Goal: Task Accomplishment & Management: Manage account settings

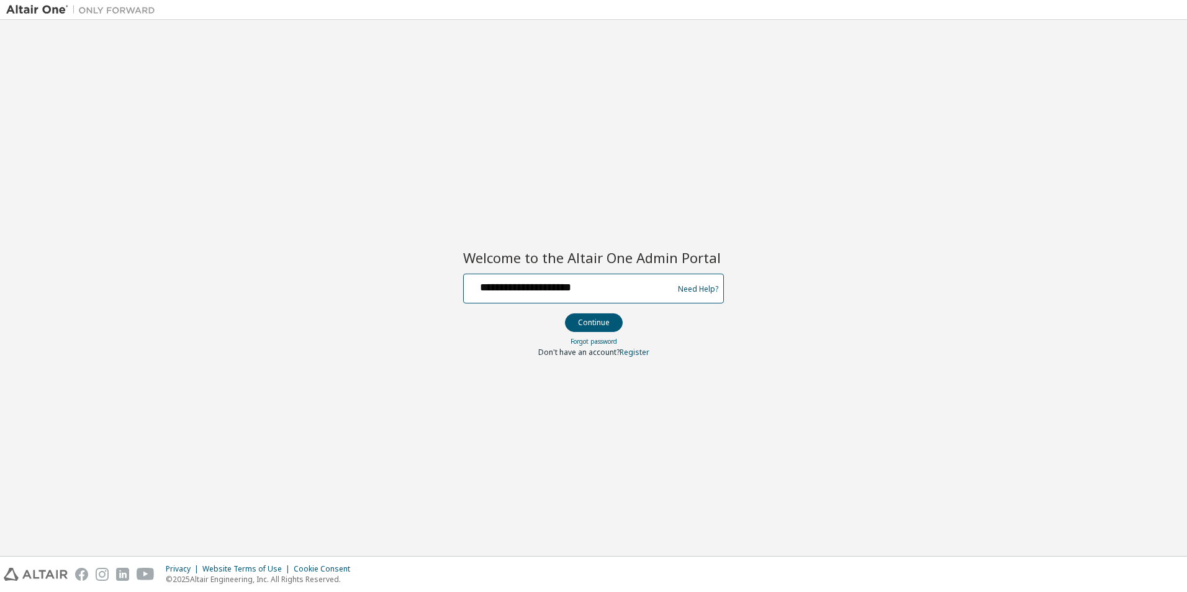
drag, startPoint x: 604, startPoint y: 294, endPoint x: 382, endPoint y: 280, distance: 222.6
click at [382, 280] on div "**********" at bounding box center [593, 288] width 1174 height 524
paste input "**********"
click at [837, 213] on div "**********" at bounding box center [593, 288] width 1174 height 524
click at [0, 0] on div at bounding box center [0, 0] width 0 height 0
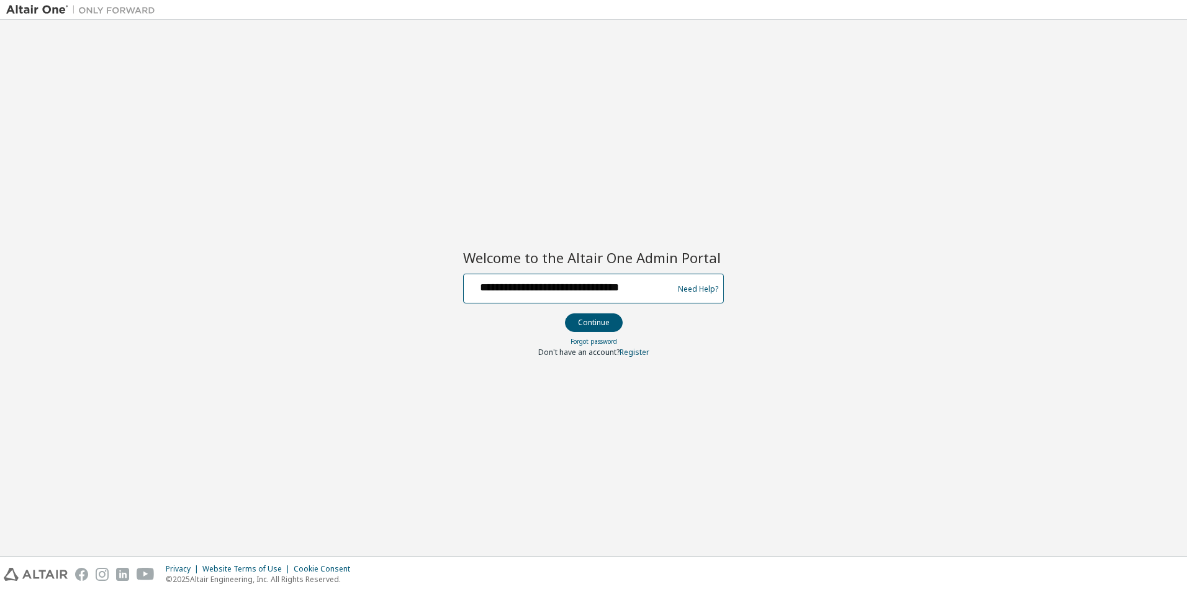
click at [542, 290] on input "**********" at bounding box center [570, 286] width 203 height 18
type input "**********"
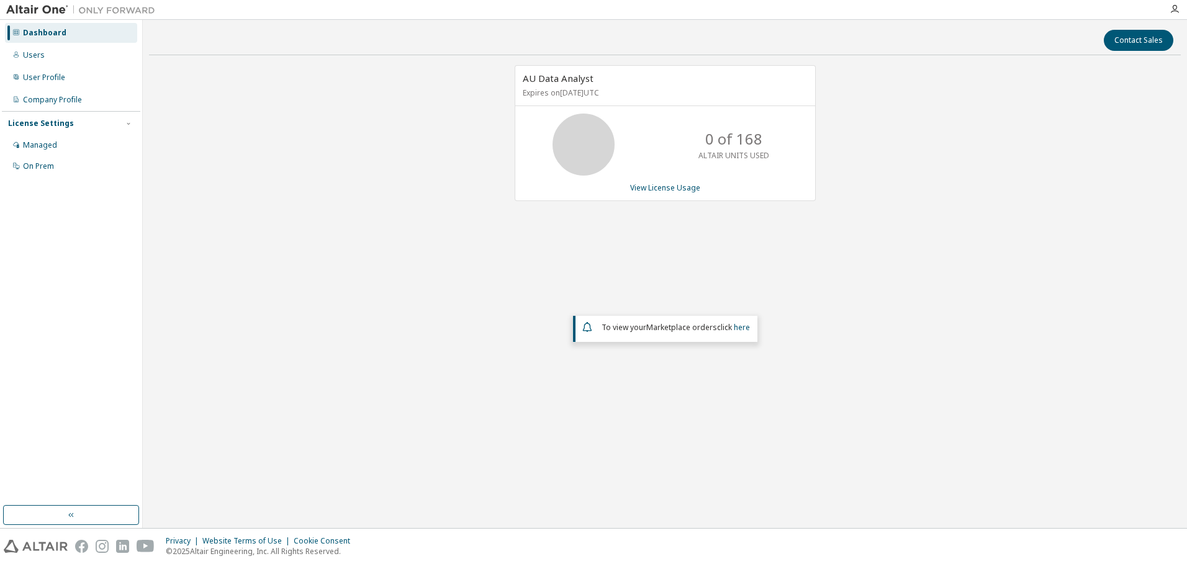
click at [953, 245] on div "AU Data Analyst Expires on [DATE] UTC 0 of 168 ALTAIR UNITS USED View License U…" at bounding box center [664, 248] width 1031 height 367
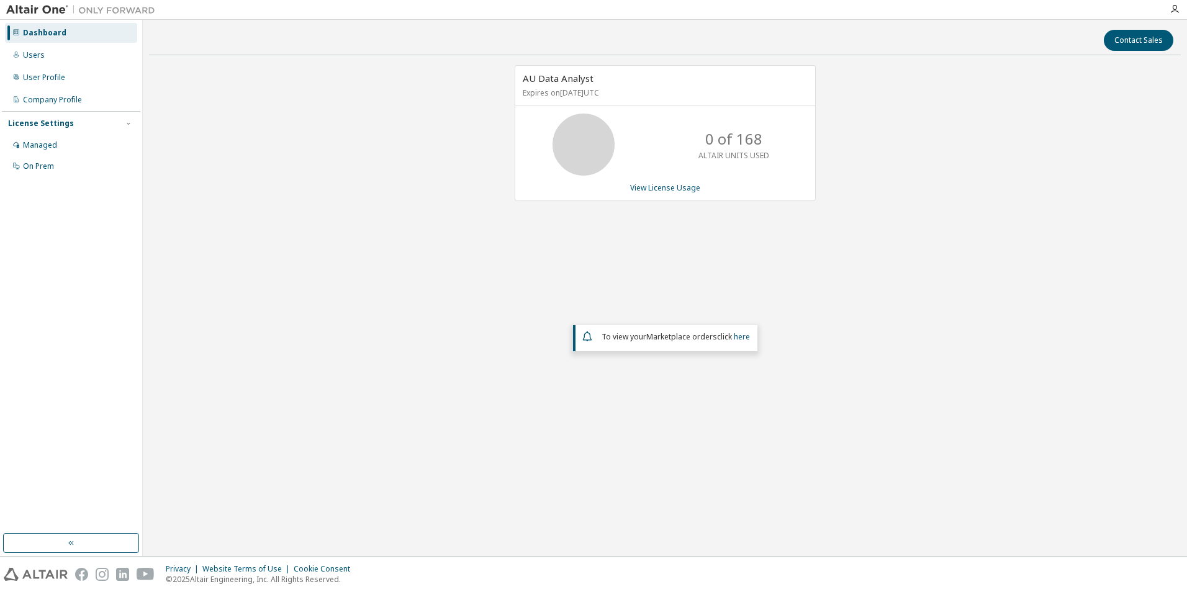
click at [471, 252] on div "AU Data Analyst Expires on [DATE] UTC 0 of 168 ALTAIR UNITS USED View License U…" at bounding box center [664, 257] width 1031 height 385
click at [32, 58] on div "Users" at bounding box center [34, 55] width 22 height 10
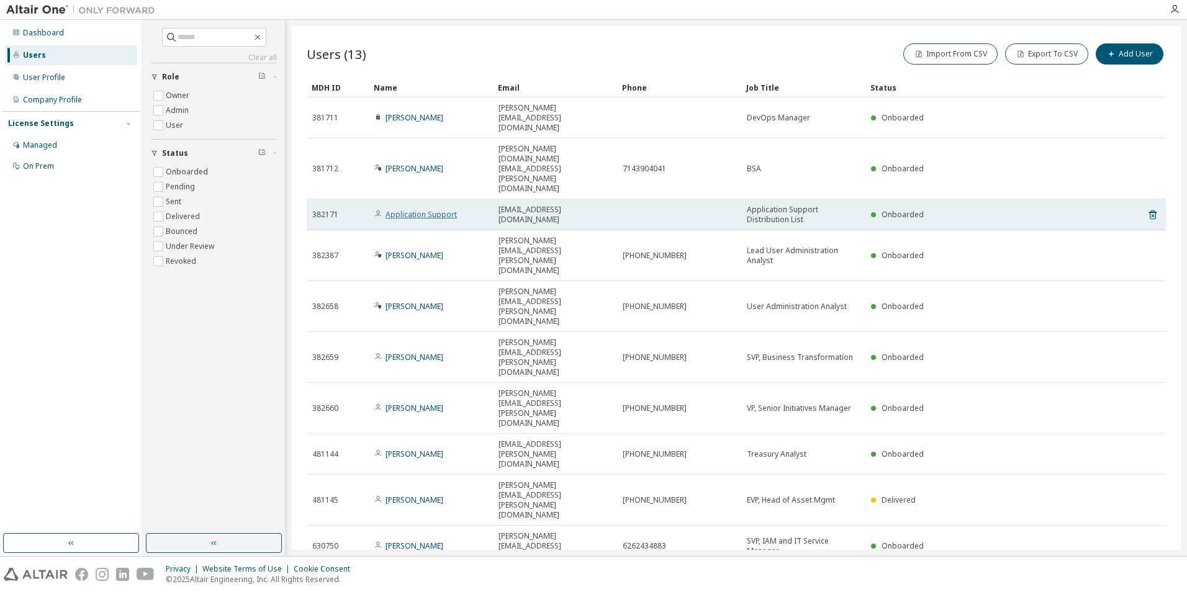
click at [422, 209] on link "Application Support" at bounding box center [420, 214] width 71 height 11
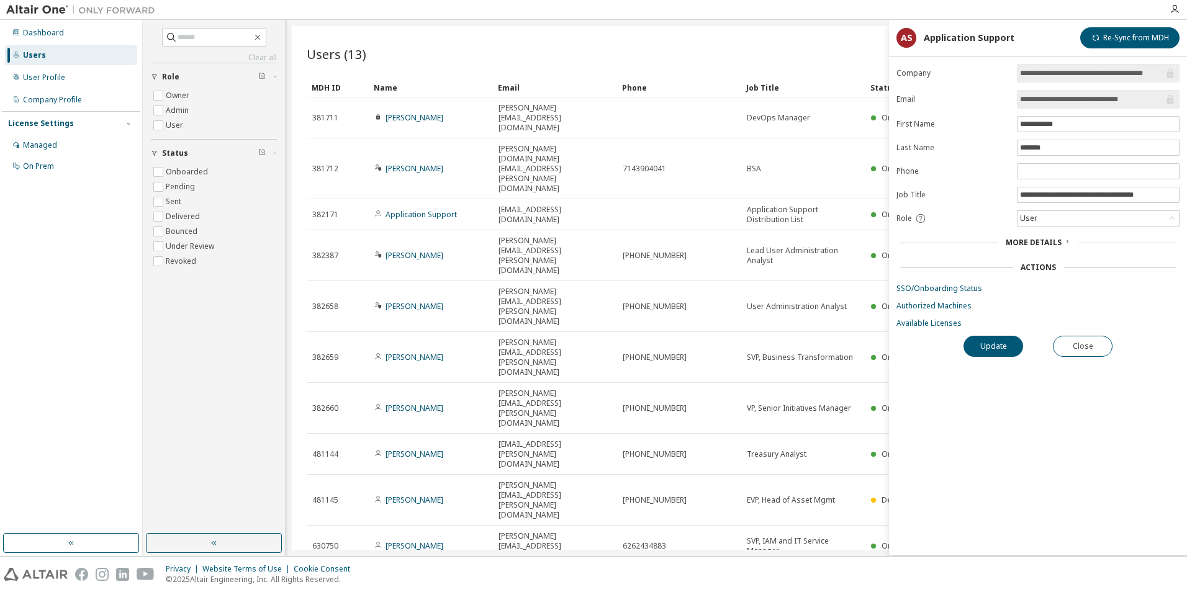
click at [1054, 242] on span "More Details" at bounding box center [1033, 242] width 56 height 11
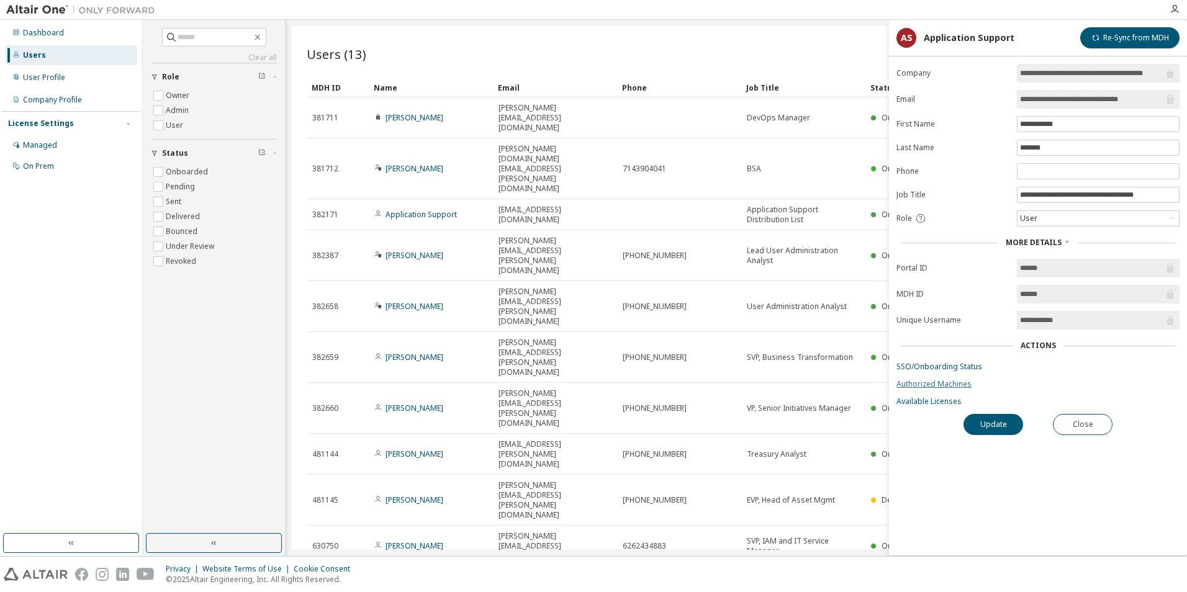
click at [953, 384] on link "Authorized Machines" at bounding box center [1037, 384] width 283 height 10
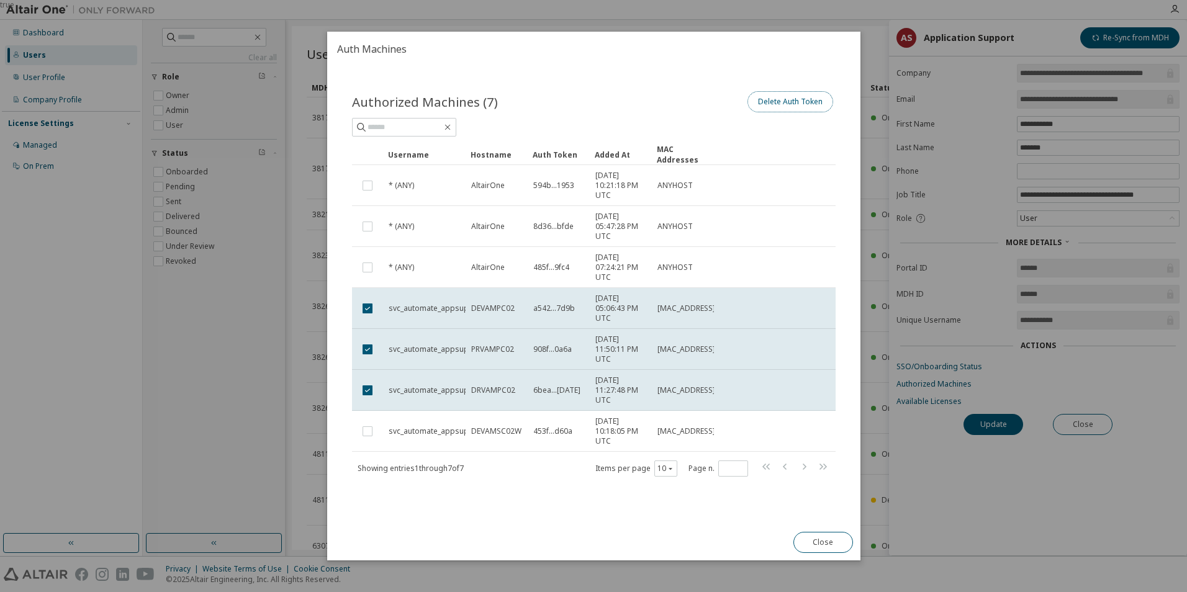
click at [793, 105] on button "Delete Auth Token" at bounding box center [790, 101] width 86 height 21
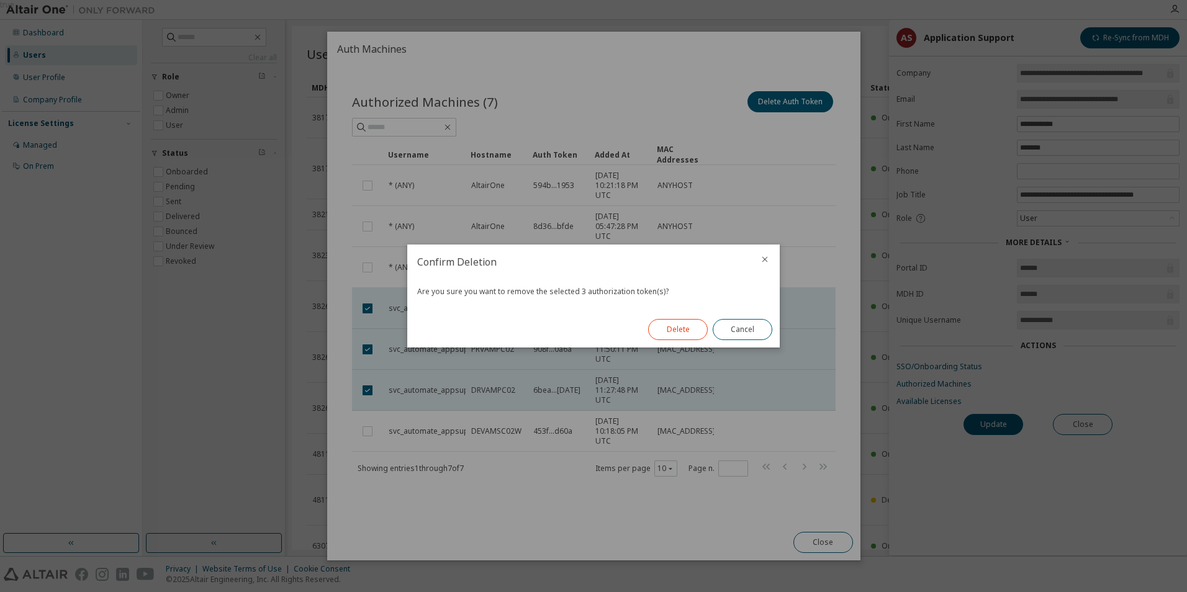
click at [682, 328] on button "Delete" at bounding box center [678, 329] width 60 height 21
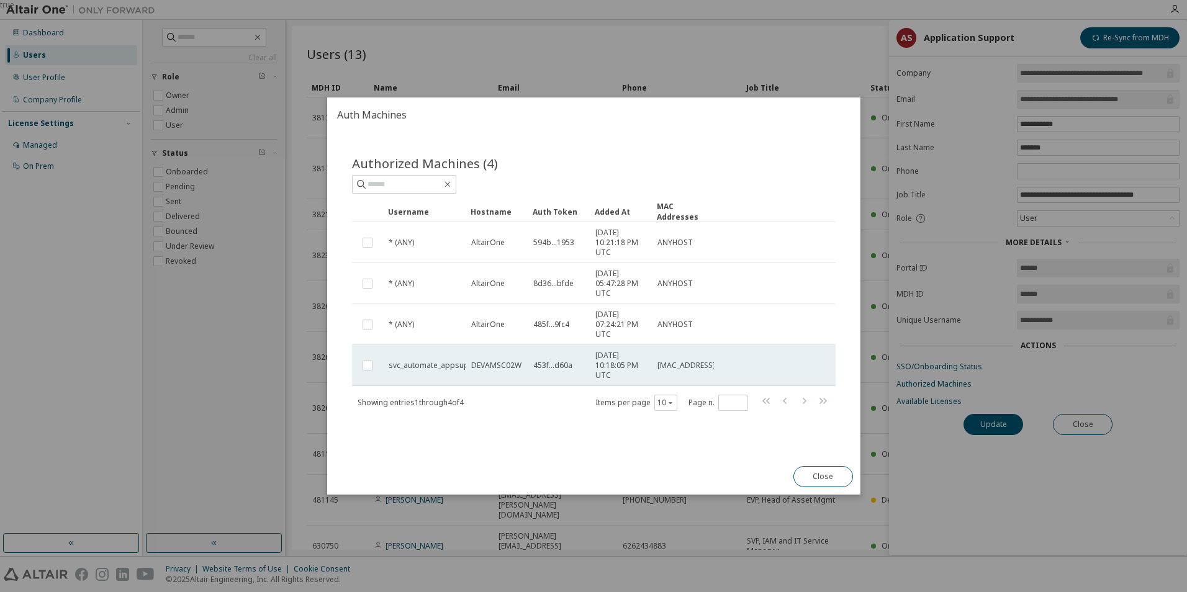
click at [477, 366] on span "DEVAMSC02W" at bounding box center [495, 366] width 50 height 10
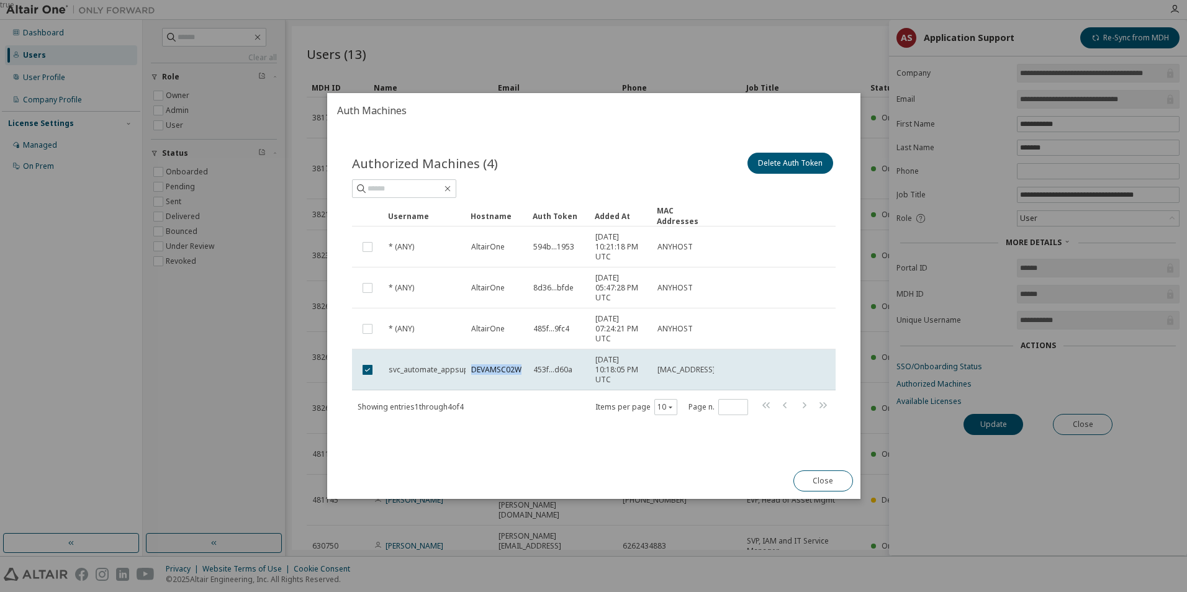
click at [477, 366] on span "DEVAMSC02W" at bounding box center [495, 370] width 50 height 10
click at [503, 369] on span "DEVAMSC02W" at bounding box center [495, 370] width 50 height 10
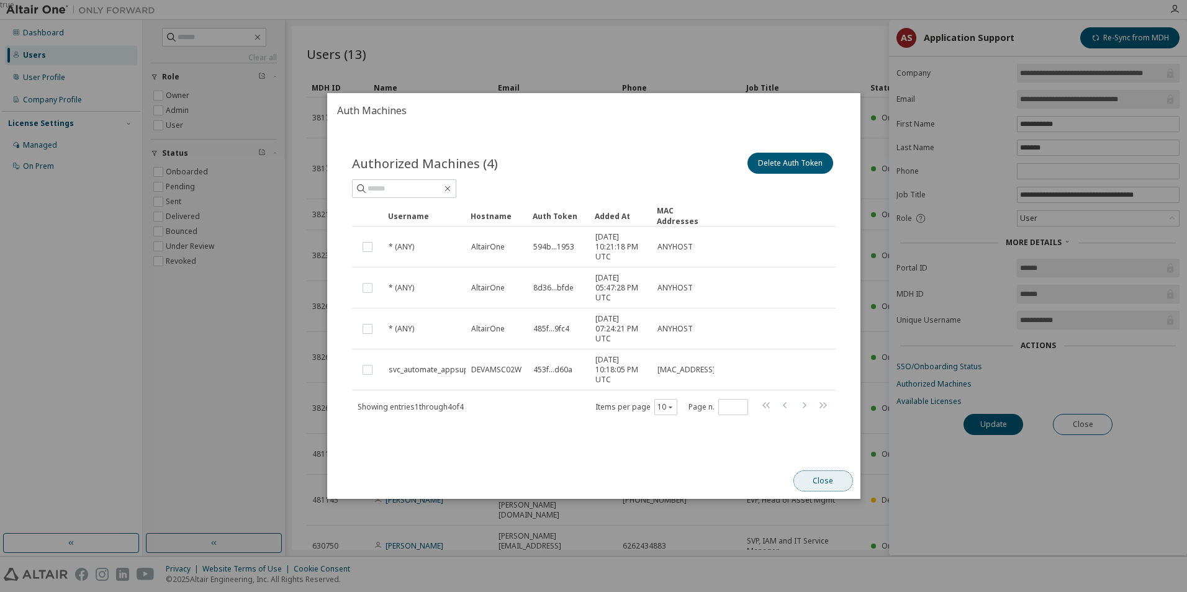
click at [820, 476] on button "Close" at bounding box center [822, 480] width 60 height 21
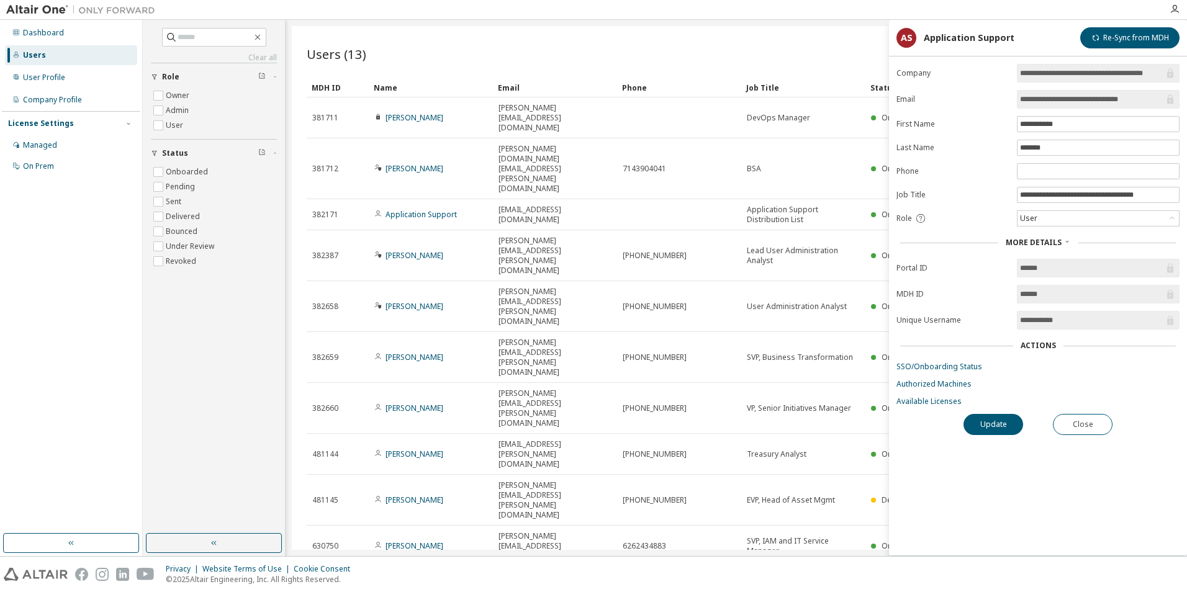
click at [532, 436] on div "Users (13) Import From CSV Export To CSV Add User Clear Load Save Save As Field…" at bounding box center [736, 288] width 889 height 524
click at [1072, 428] on button "Close" at bounding box center [1082, 424] width 60 height 21
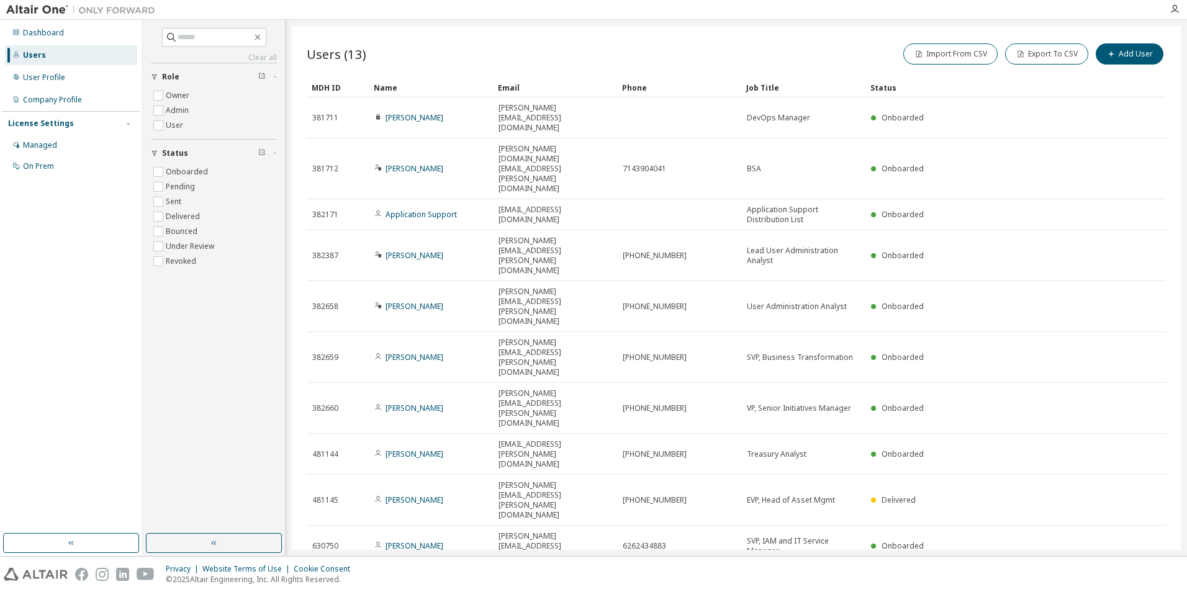
click at [814, 452] on div "Users (13) Import From CSV Export To CSV Add User Clear Load Save Save As Field…" at bounding box center [736, 288] width 889 height 524
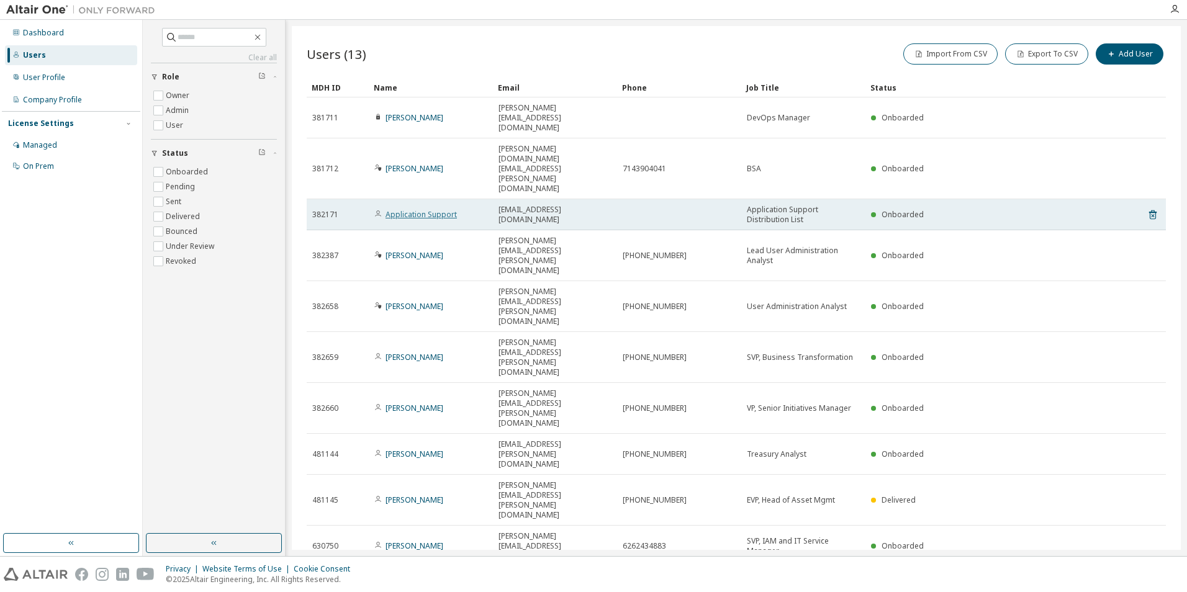
click at [434, 209] on link "Application Support" at bounding box center [420, 214] width 71 height 11
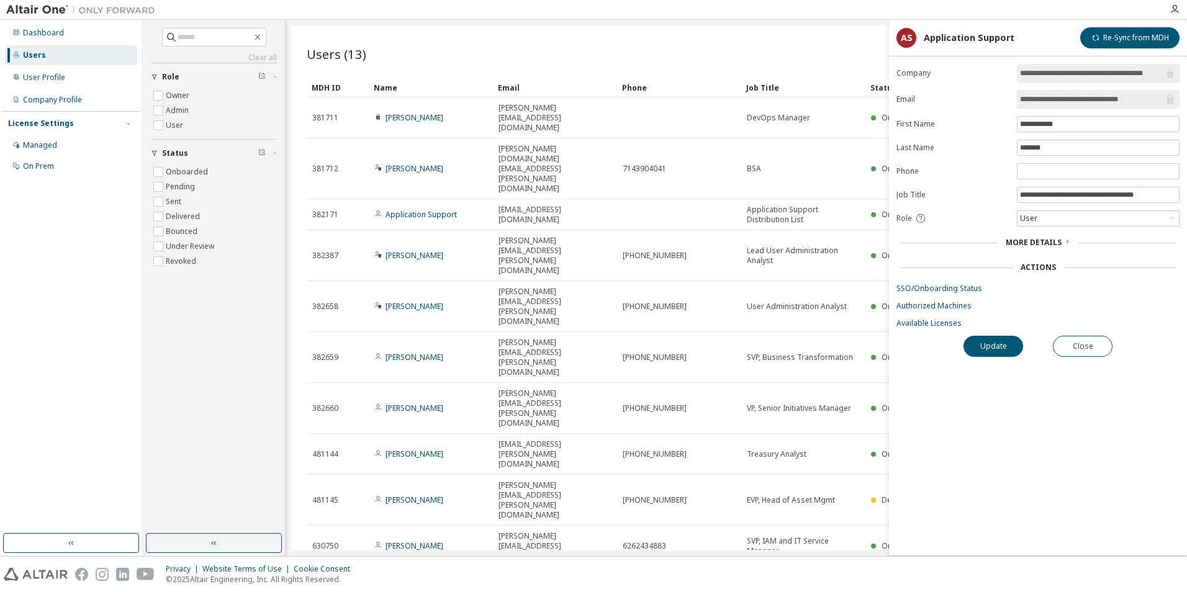
click at [1046, 244] on span "More Details" at bounding box center [1033, 242] width 56 height 11
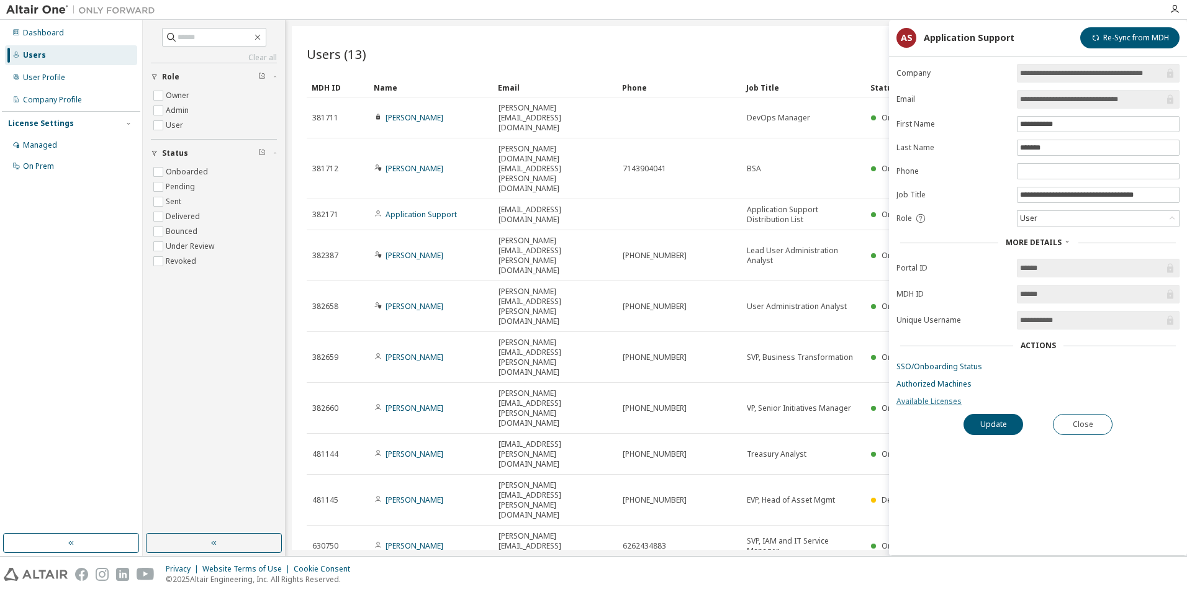
click at [933, 401] on link "Available Licenses" at bounding box center [1037, 402] width 283 height 10
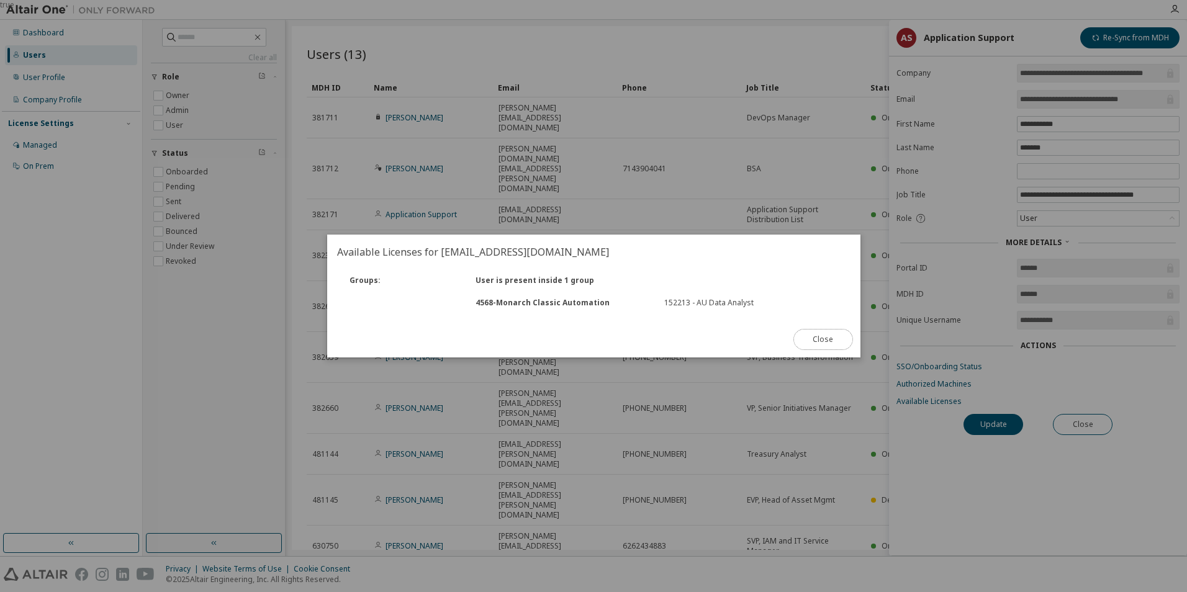
drag, startPoint x: 828, startPoint y: 346, endPoint x: 742, endPoint y: 354, distance: 86.1
click at [828, 346] on button "Close" at bounding box center [822, 339] width 60 height 21
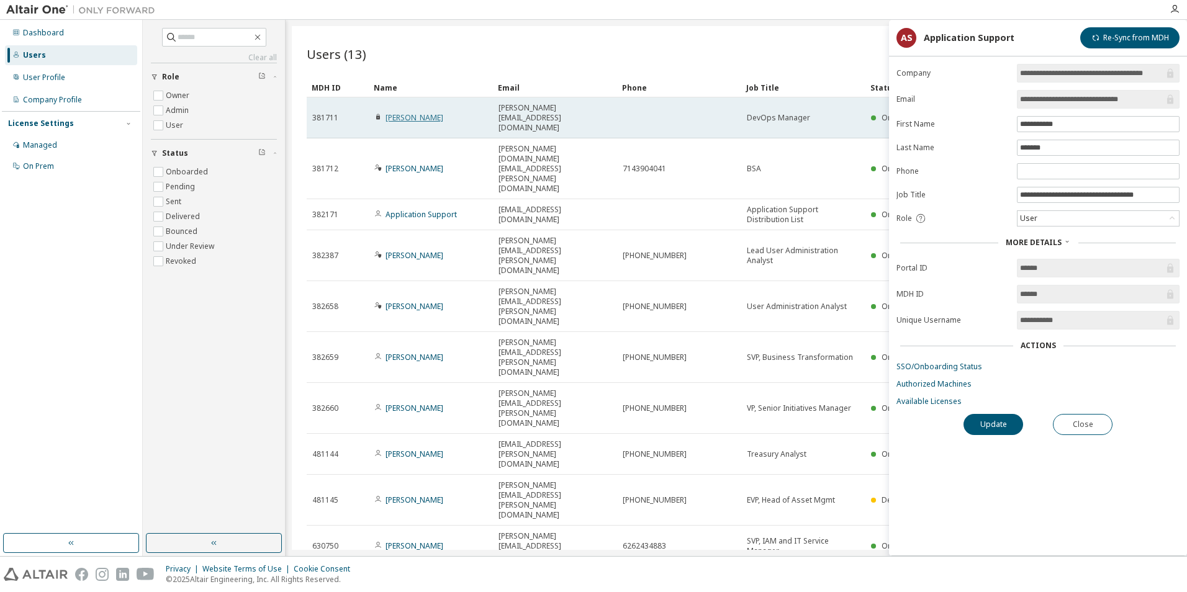
click at [401, 112] on link "[PERSON_NAME]" at bounding box center [414, 117] width 58 height 11
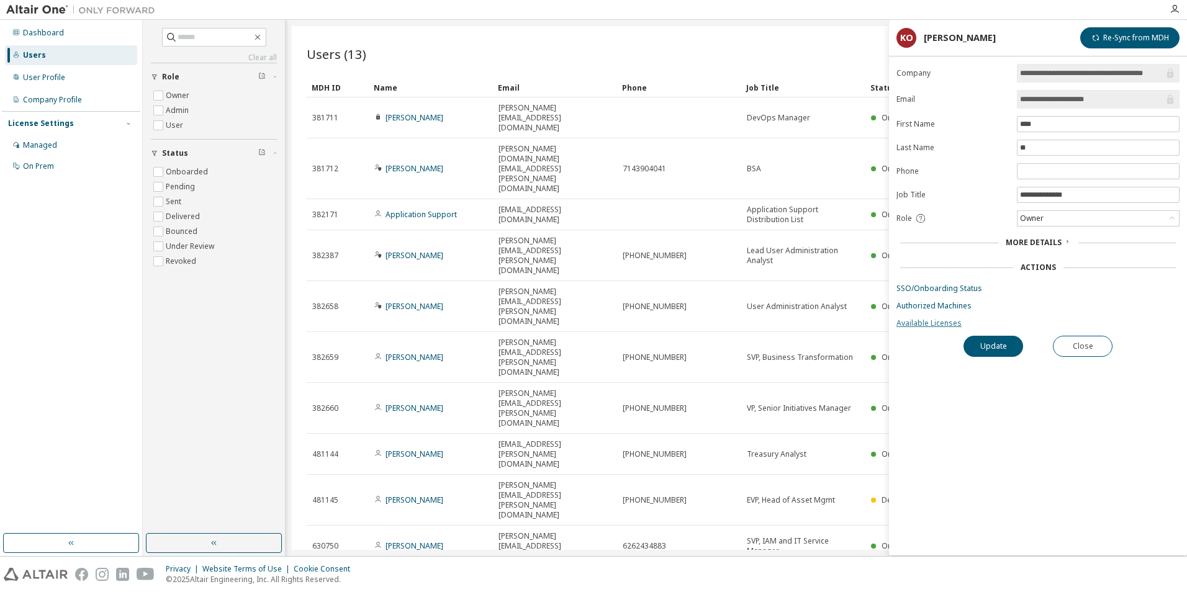
click at [928, 321] on link "Available Licenses" at bounding box center [1037, 323] width 283 height 10
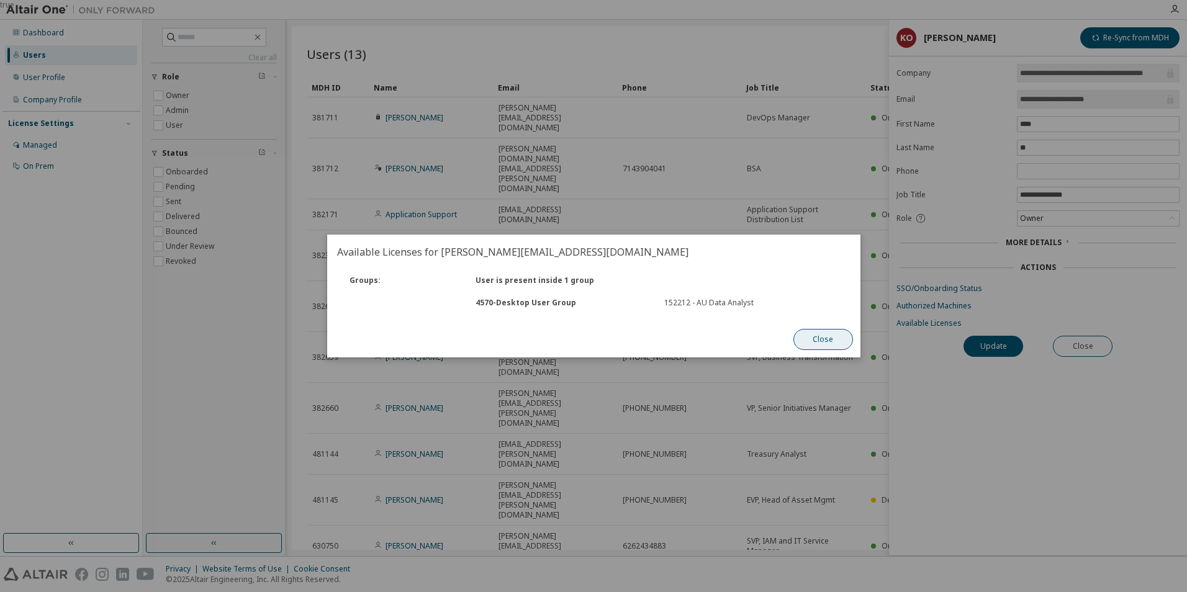
click at [841, 339] on button "Close" at bounding box center [822, 339] width 60 height 21
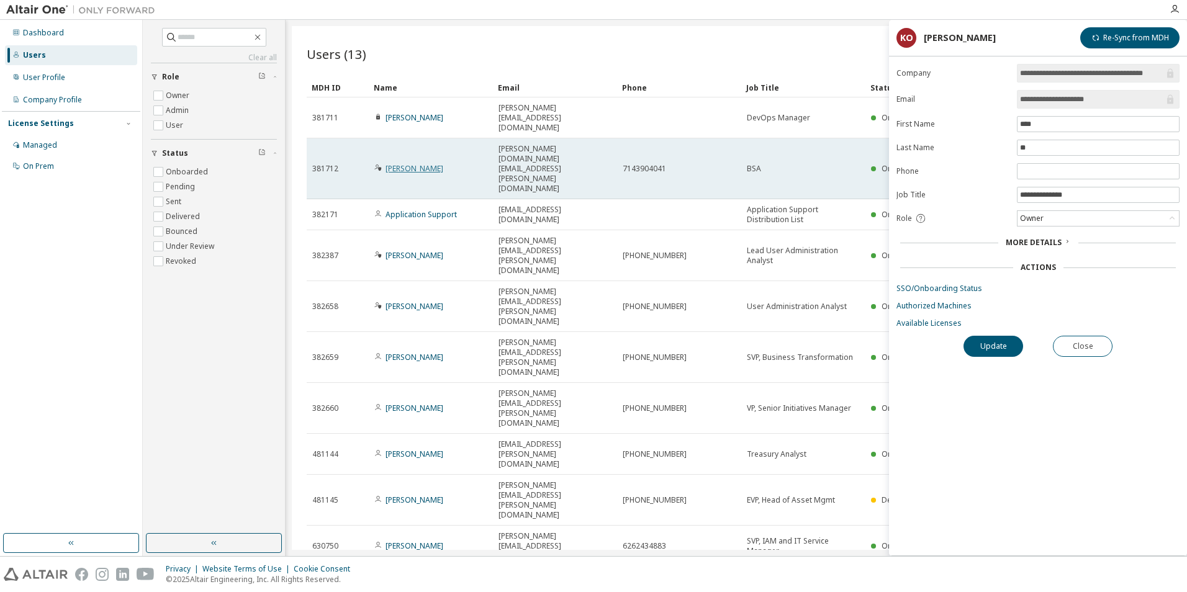
click at [409, 163] on link "[PERSON_NAME]" at bounding box center [414, 168] width 58 height 11
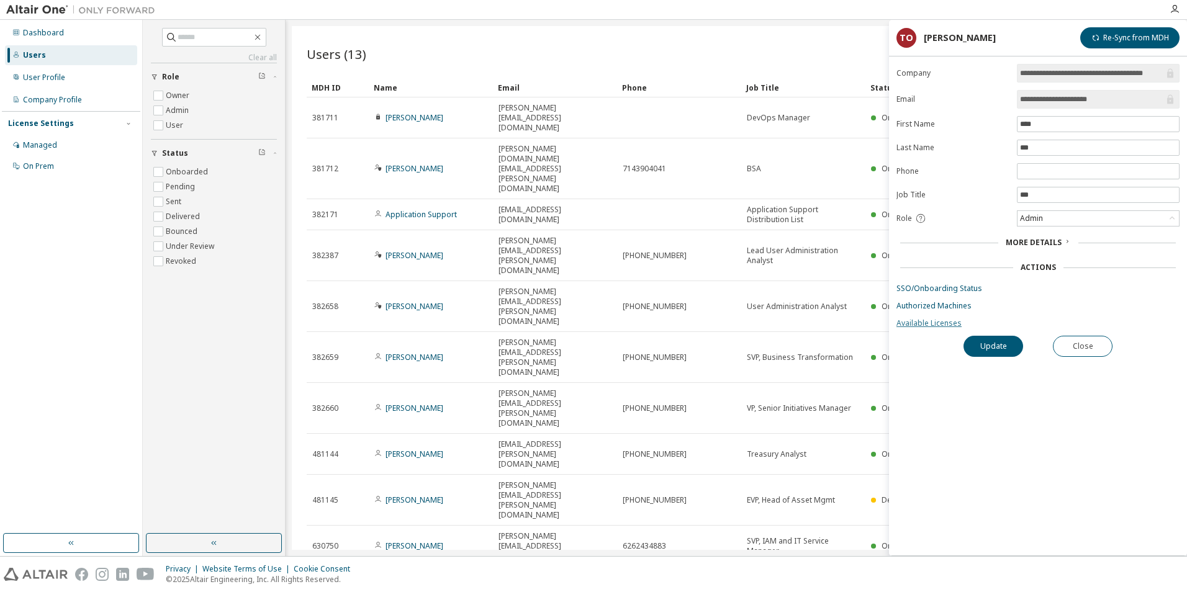
click at [928, 321] on link "Available Licenses" at bounding box center [1037, 323] width 283 height 10
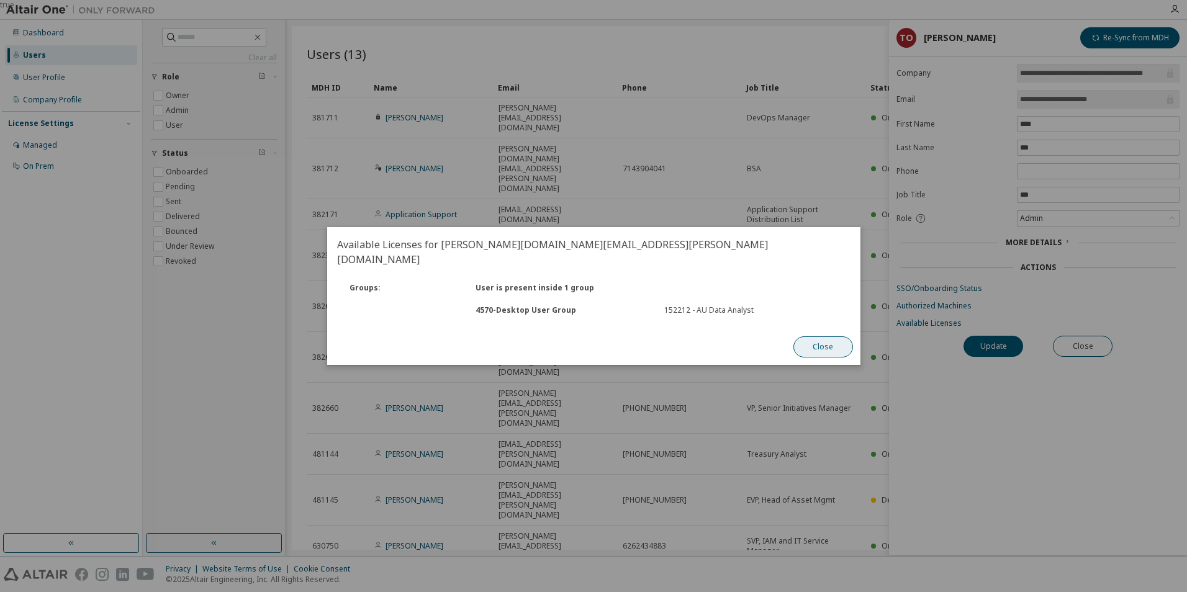
click at [830, 339] on button "Close" at bounding box center [822, 346] width 60 height 21
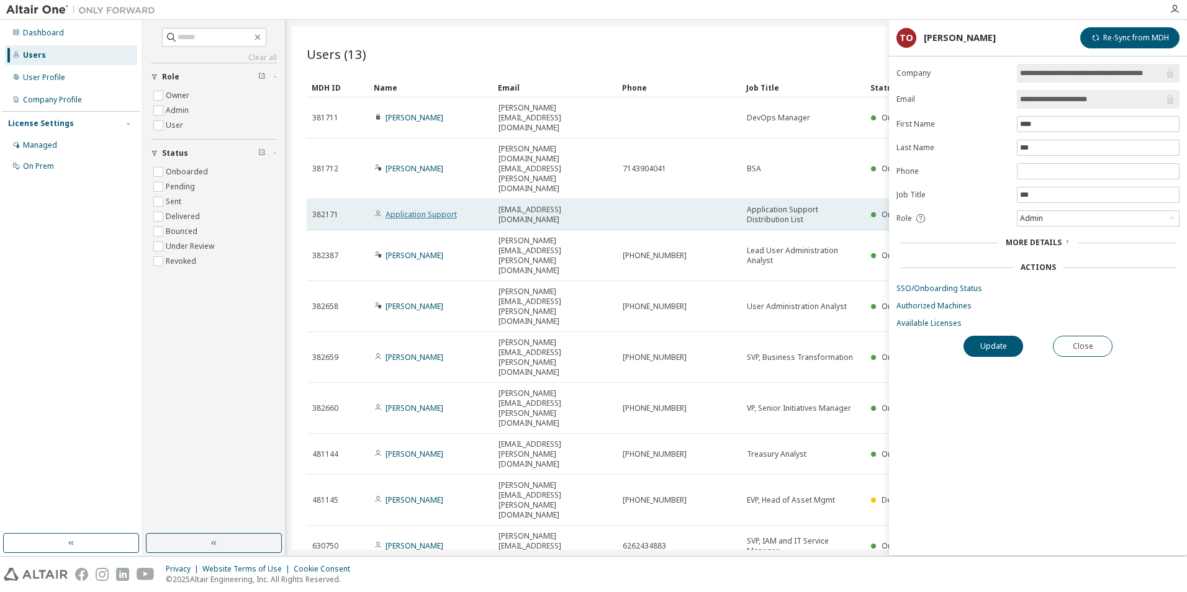
click at [424, 209] on link "Application Support" at bounding box center [420, 214] width 71 height 11
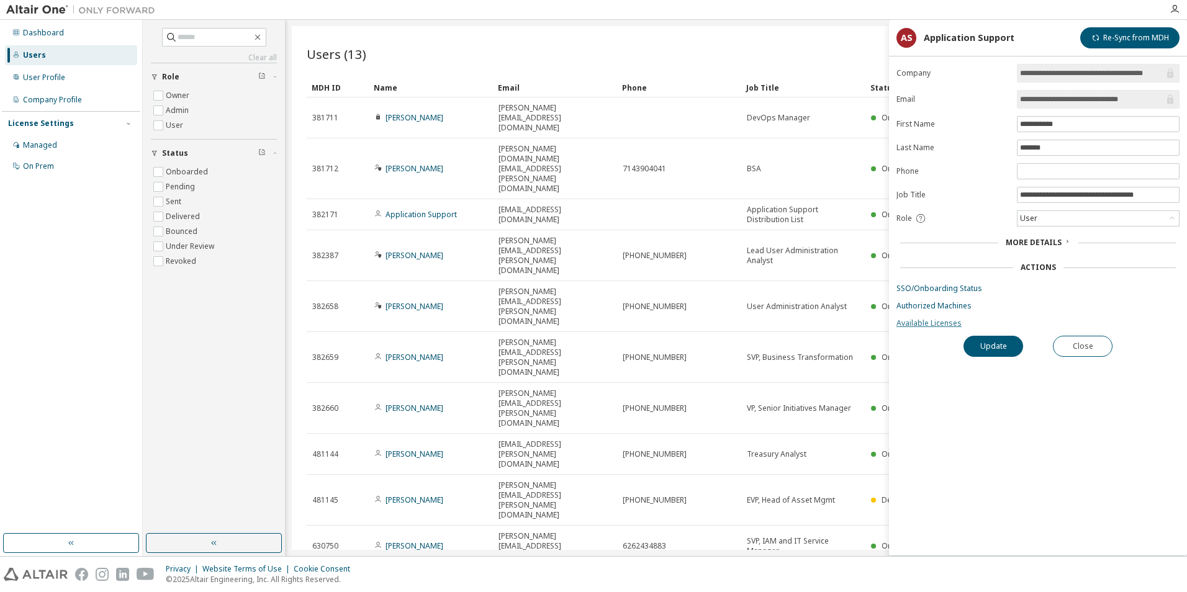
click at [955, 323] on link "Available Licenses" at bounding box center [1037, 323] width 283 height 10
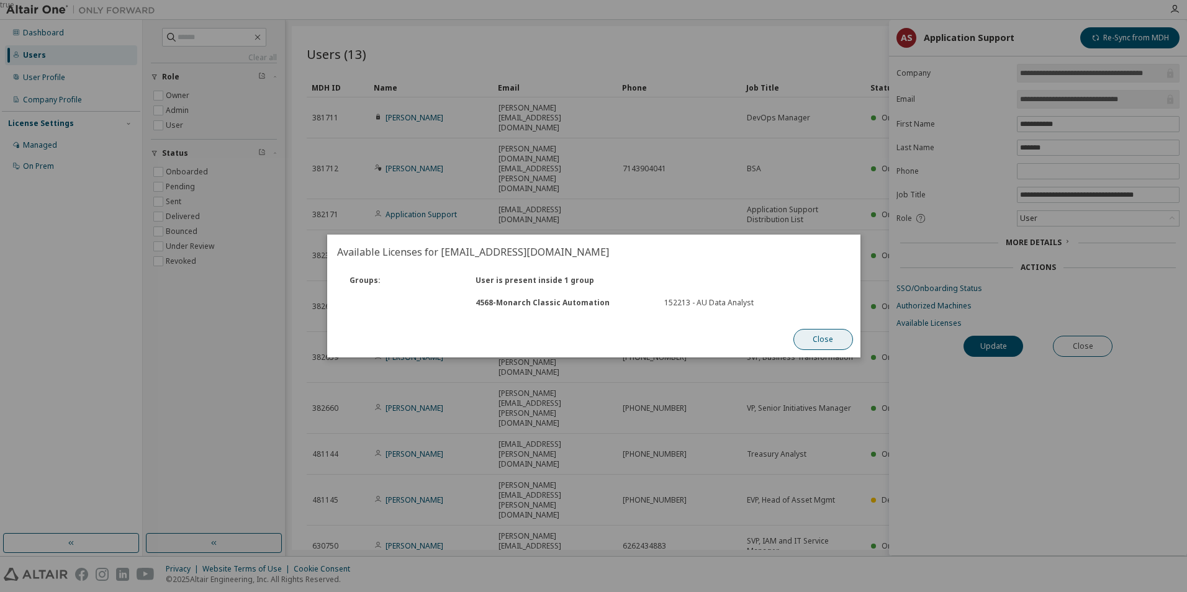
click at [830, 337] on button "Close" at bounding box center [822, 339] width 60 height 21
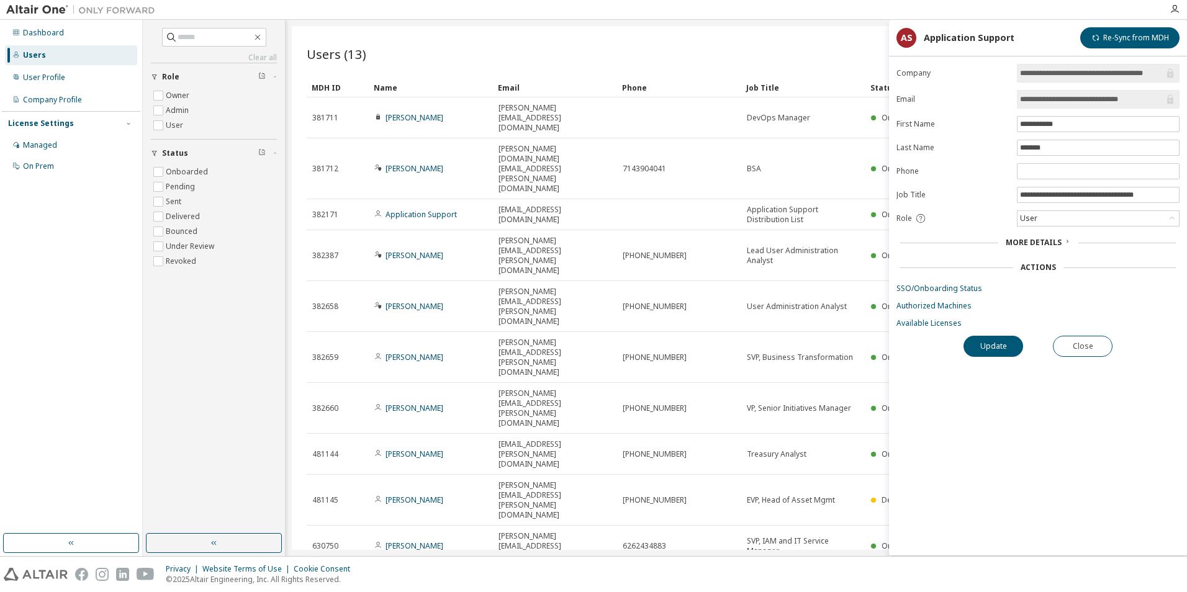
click at [622, 408] on div "Users (13) Import From CSV Export To CSV Add User Clear Load Save Save As Field…" at bounding box center [736, 288] width 889 height 524
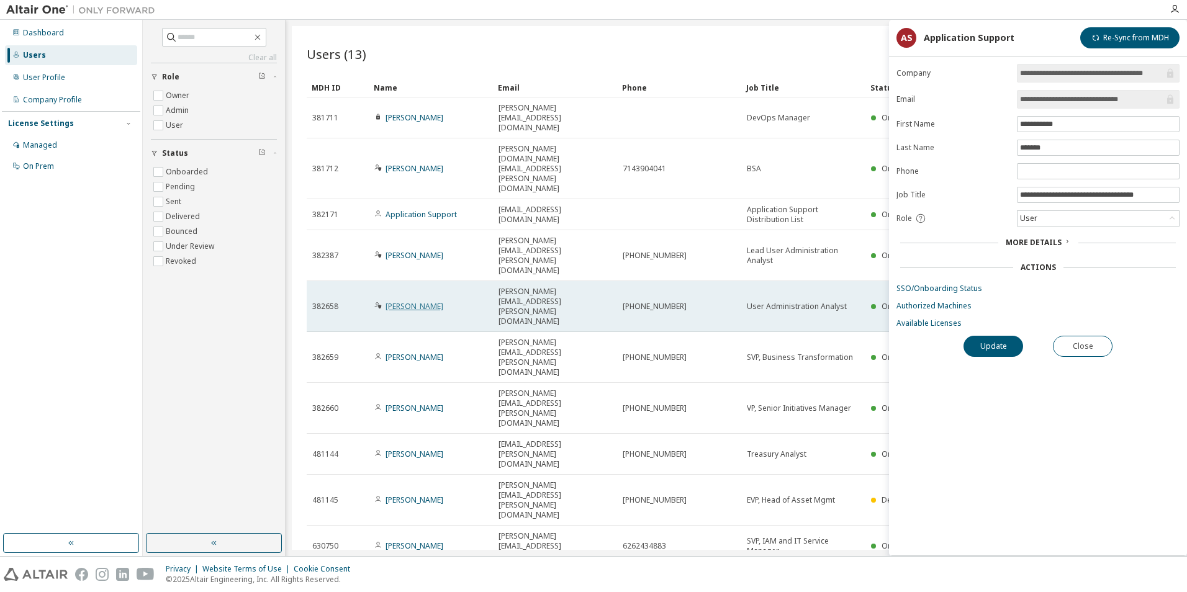
click at [405, 301] on link "[PERSON_NAME]" at bounding box center [414, 306] width 58 height 11
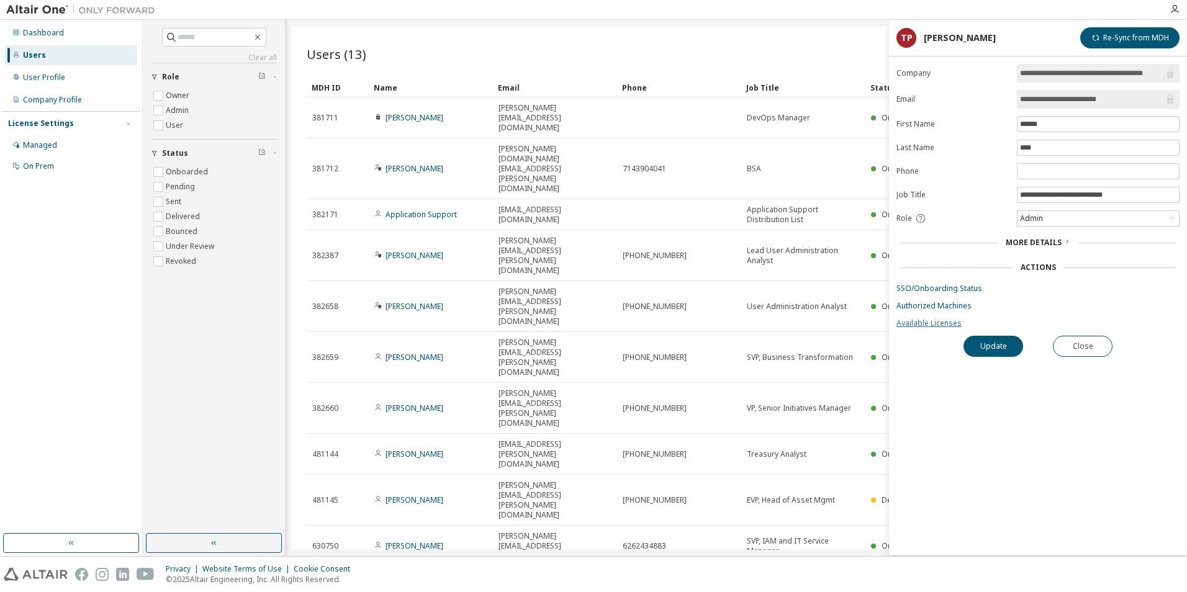
click at [935, 320] on link "Available Licenses" at bounding box center [1037, 323] width 283 height 10
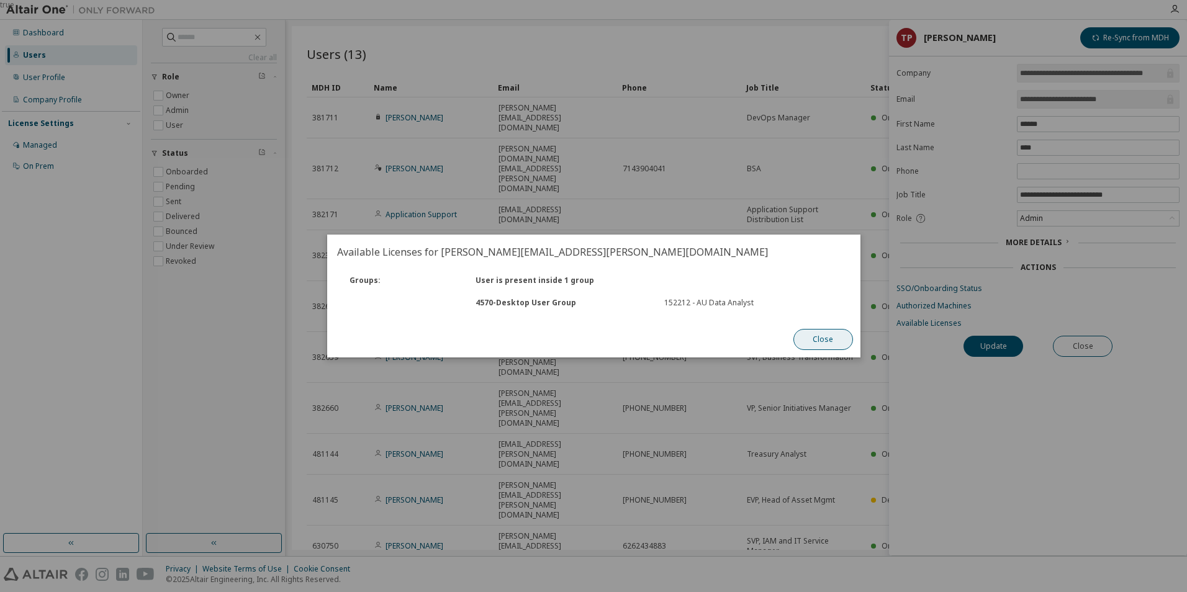
click at [826, 340] on button "Close" at bounding box center [822, 339] width 60 height 21
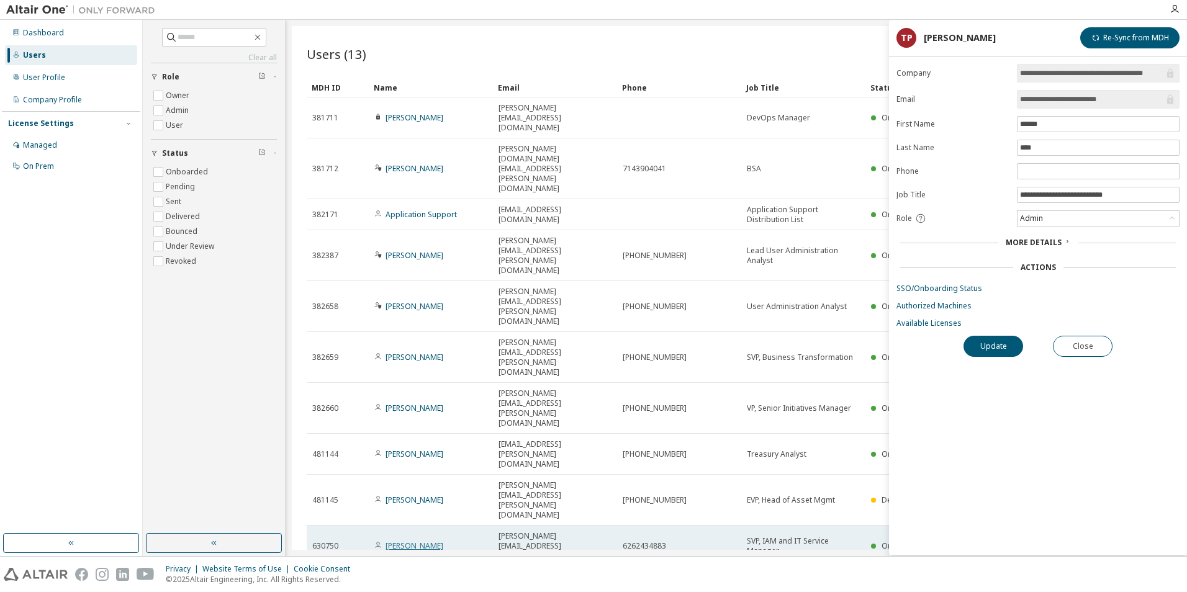
click at [423, 541] on link "[PERSON_NAME]" at bounding box center [414, 546] width 58 height 11
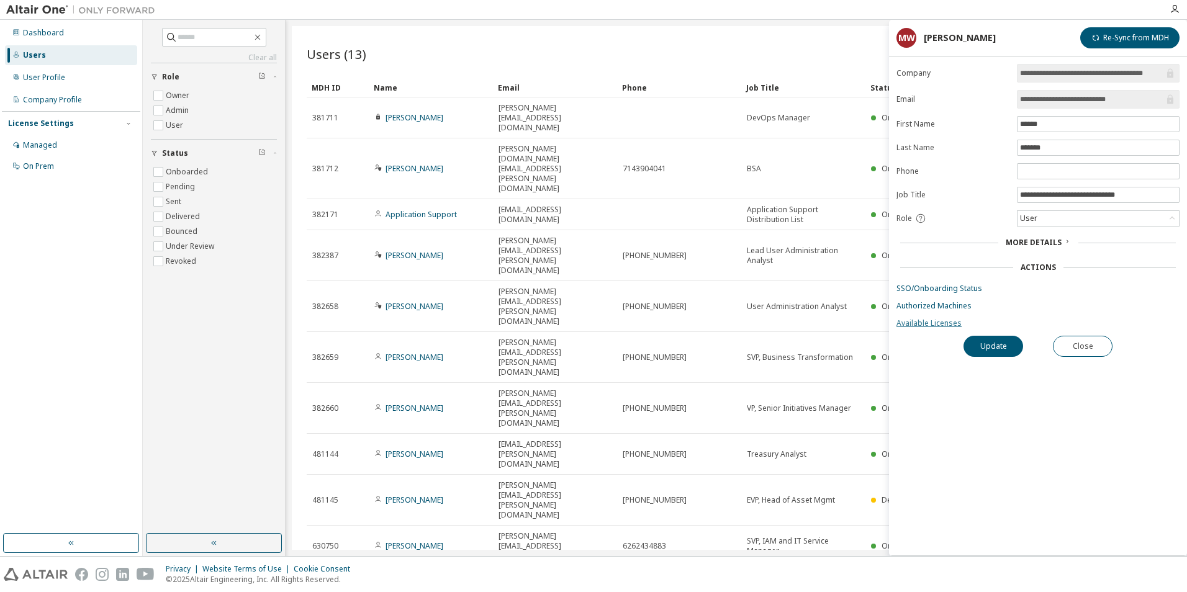
click at [940, 323] on link "Available Licenses" at bounding box center [1037, 323] width 283 height 10
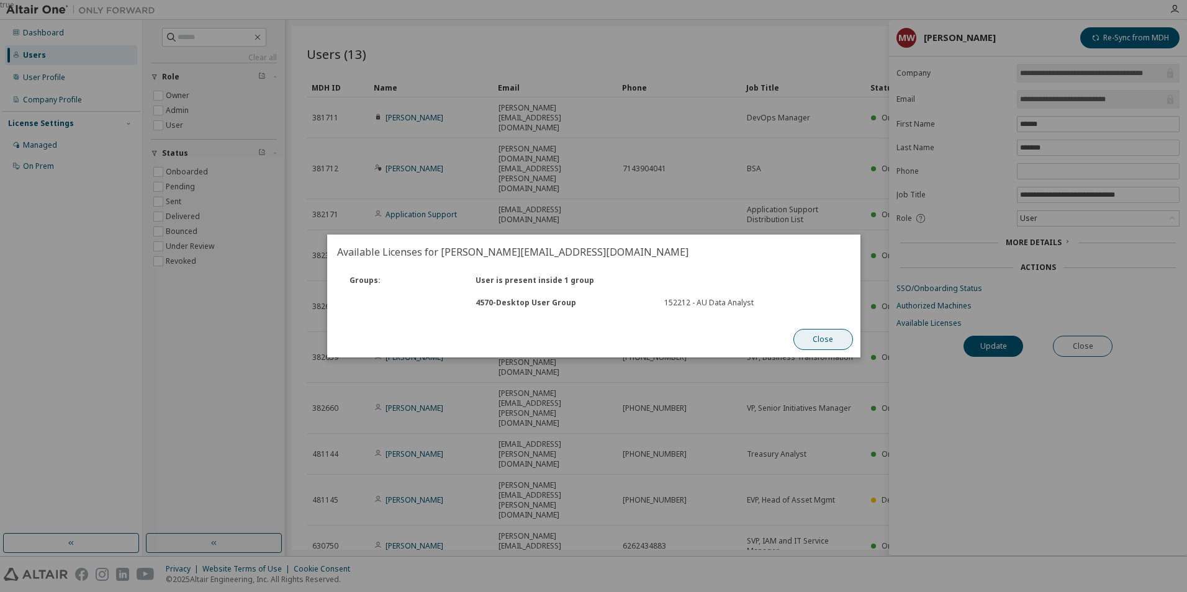
click at [821, 347] on button "Close" at bounding box center [822, 339] width 60 height 21
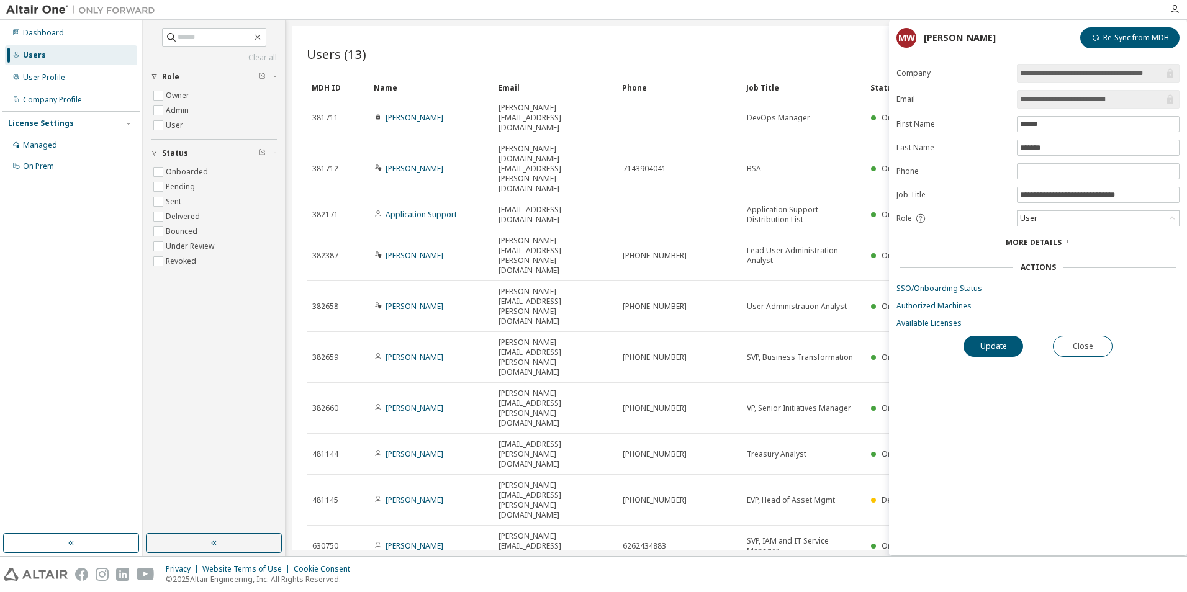
click at [716, 431] on div "Users (13) Import From CSV Export To CSV Add User Clear Load Save Save As Field…" at bounding box center [736, 288] width 889 height 524
click at [665, 443] on div "Users (13) Import From CSV Export To CSV Add User Clear Load Save Save As Field…" at bounding box center [736, 288] width 889 height 524
click at [1077, 350] on button "Close" at bounding box center [1082, 346] width 60 height 21
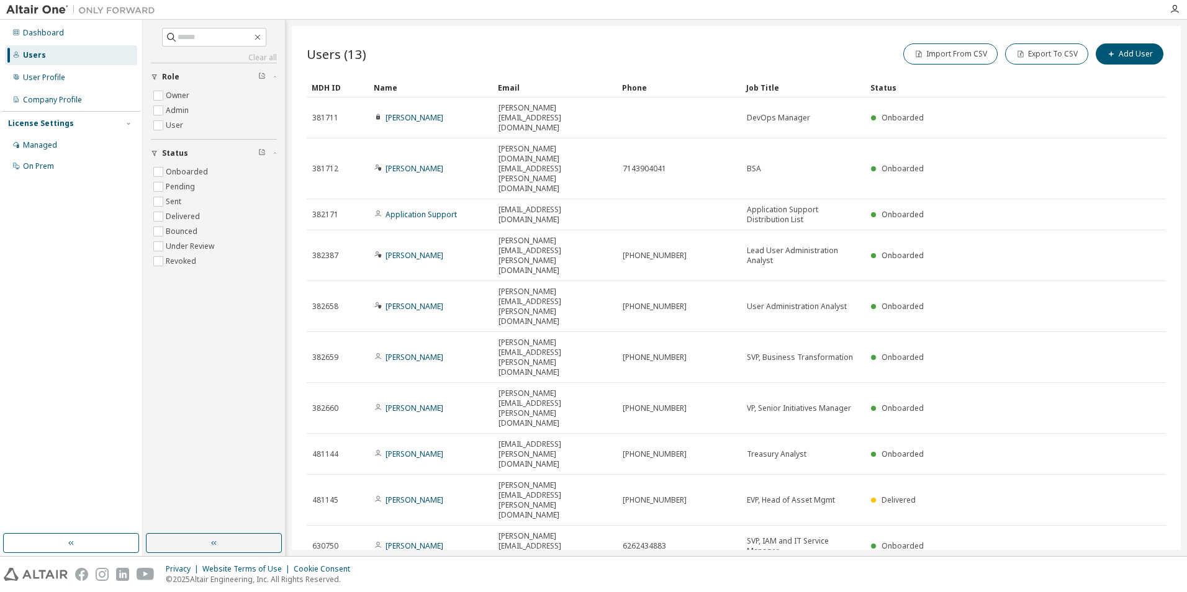
click at [827, 464] on div "Users (13) Import From CSV Export To CSV Add User Clear Load Save Save As Field…" at bounding box center [736, 288] width 889 height 524
click at [848, 411] on div "Users (13) Import From CSV Export To CSV Add User Clear Load Save Save As Field…" at bounding box center [736, 288] width 889 height 524
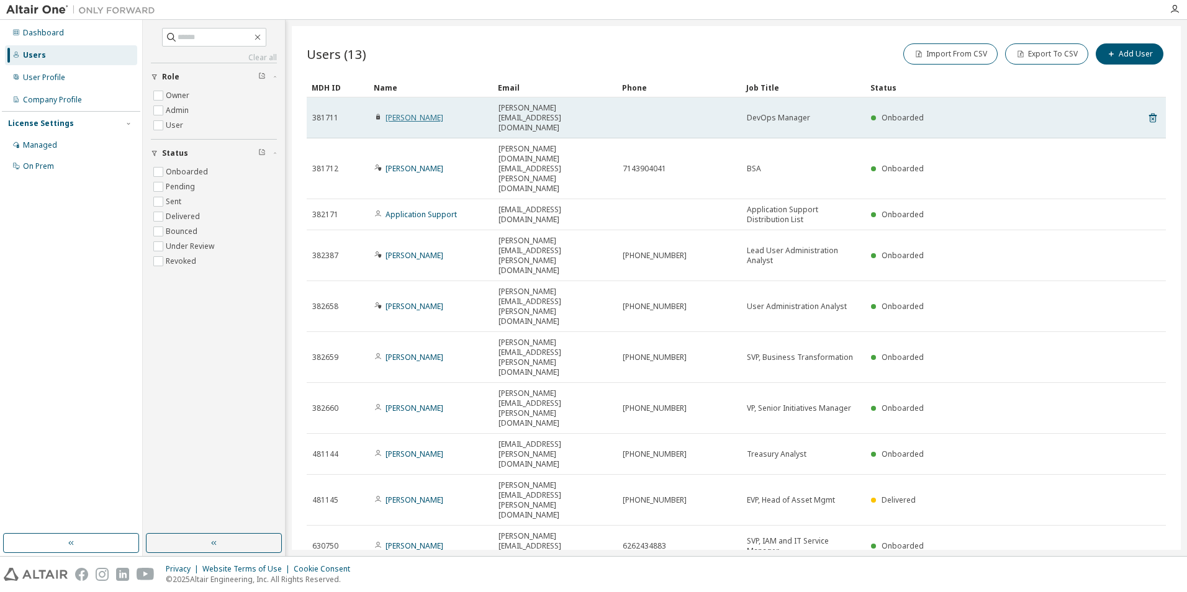
click at [393, 112] on link "[PERSON_NAME]" at bounding box center [414, 117] width 58 height 11
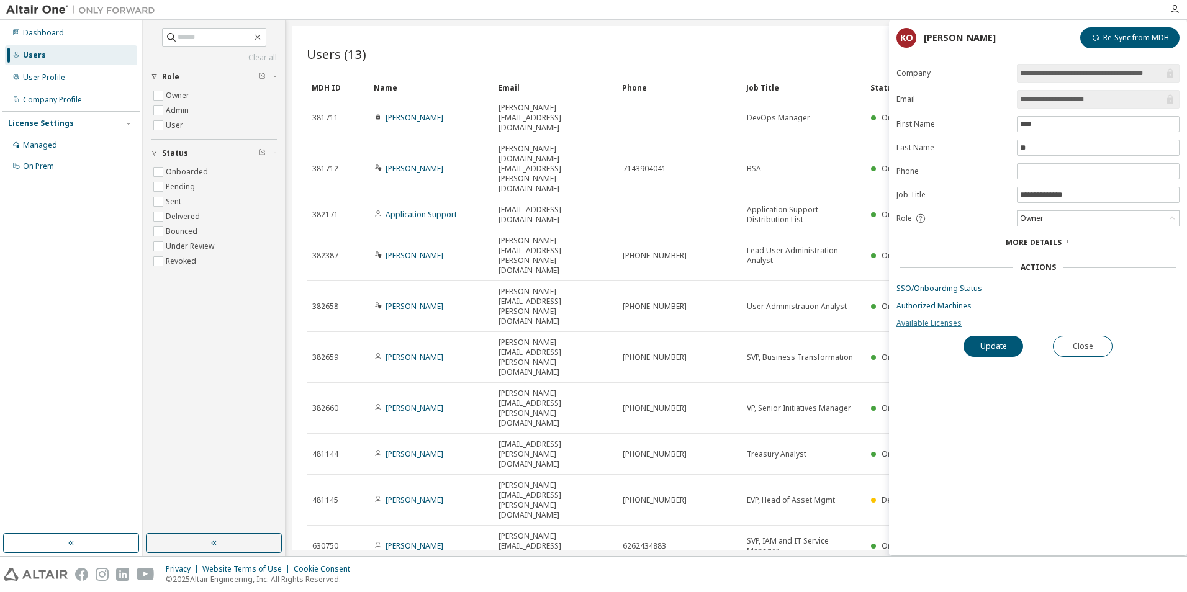
click at [934, 320] on link "Available Licenses" at bounding box center [1037, 323] width 283 height 10
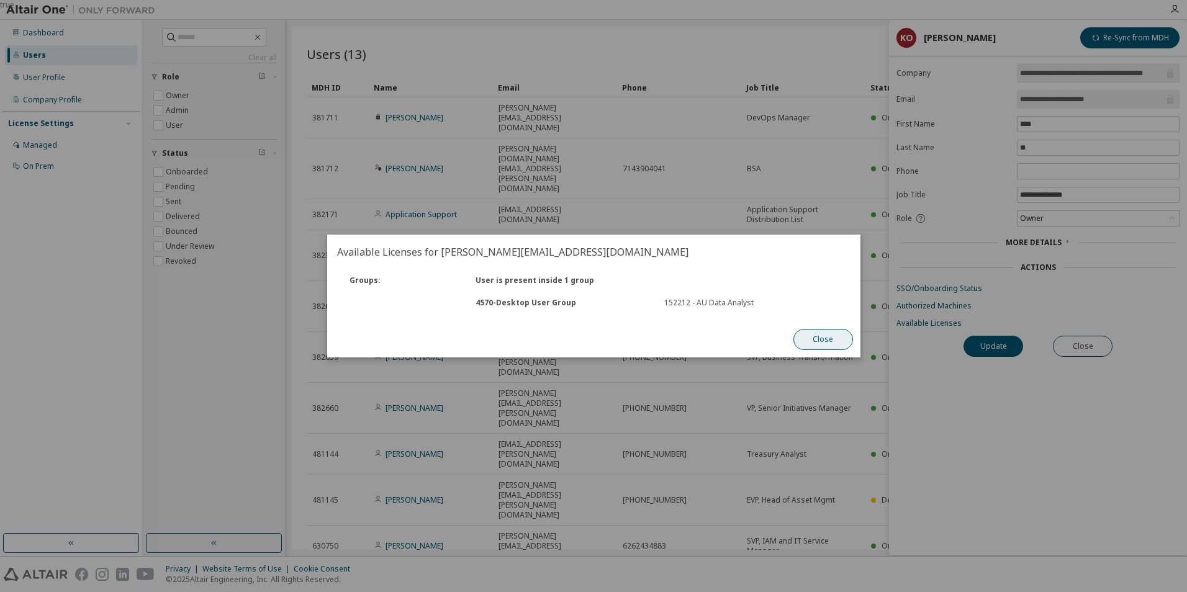
click at [819, 333] on button "Close" at bounding box center [822, 339] width 60 height 21
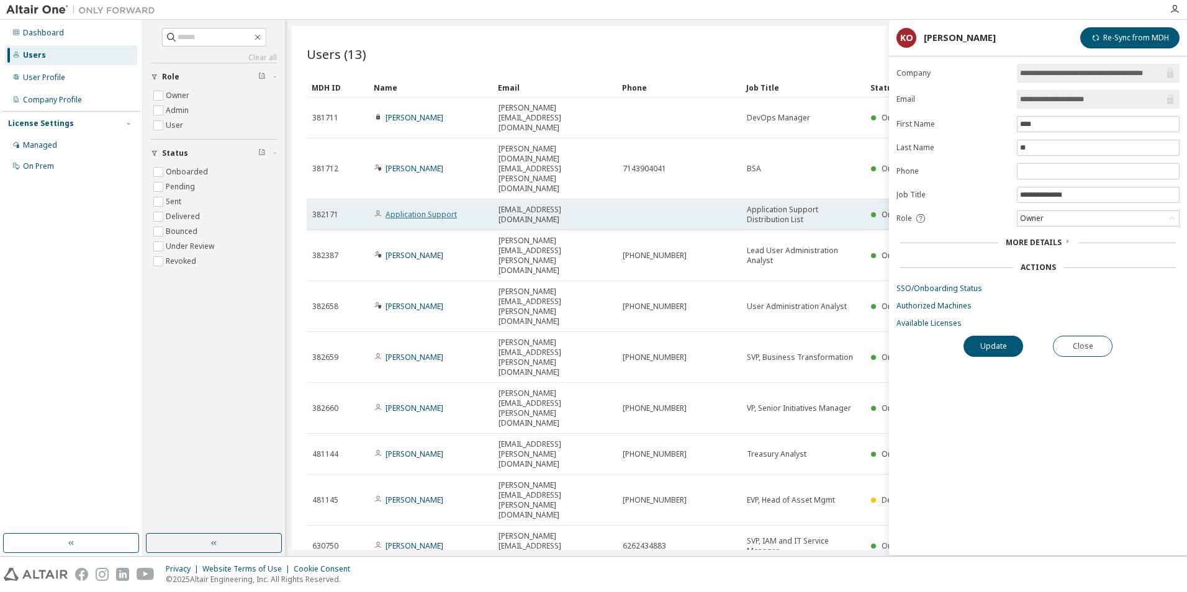
click at [437, 209] on link "Application Support" at bounding box center [420, 214] width 71 height 11
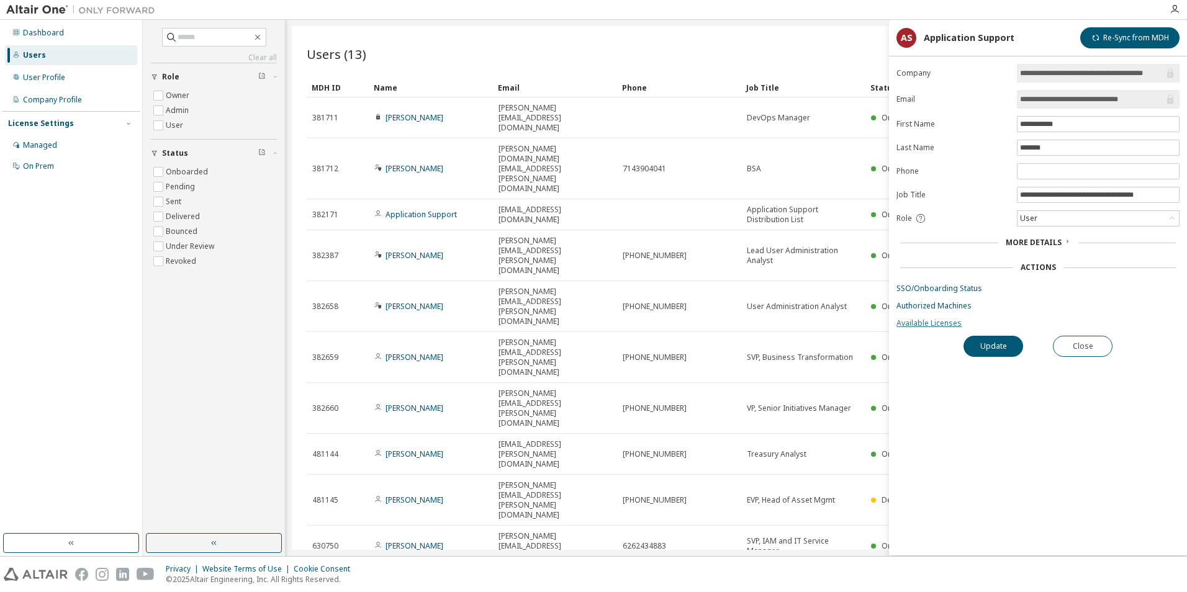
click at [923, 320] on link "Available Licenses" at bounding box center [1037, 323] width 283 height 10
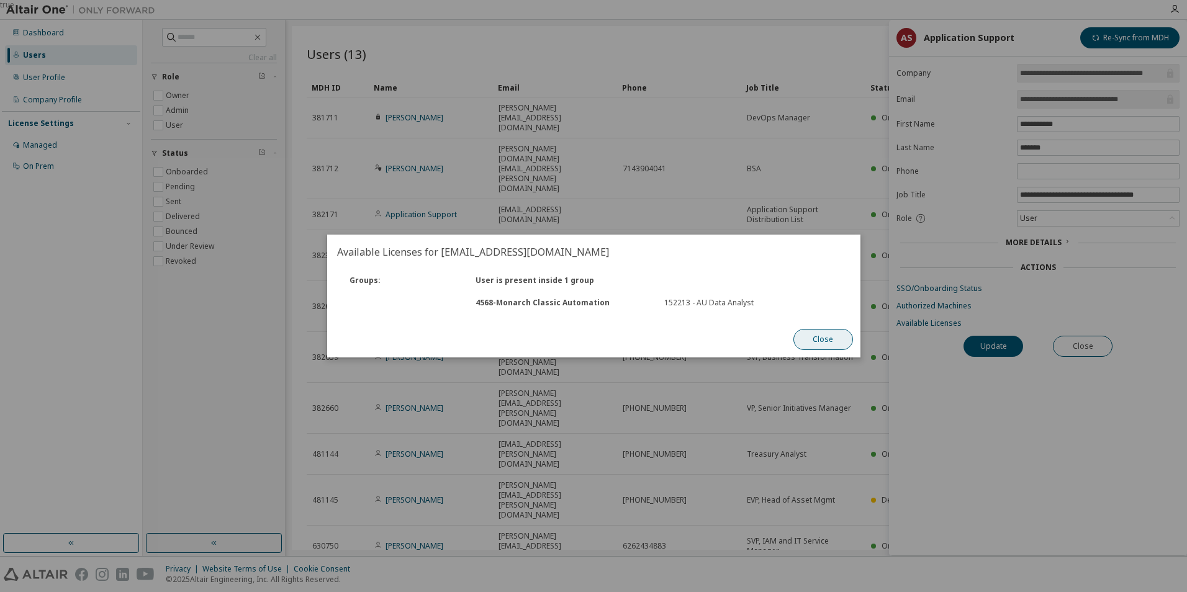
click at [827, 339] on button "Close" at bounding box center [822, 339] width 60 height 21
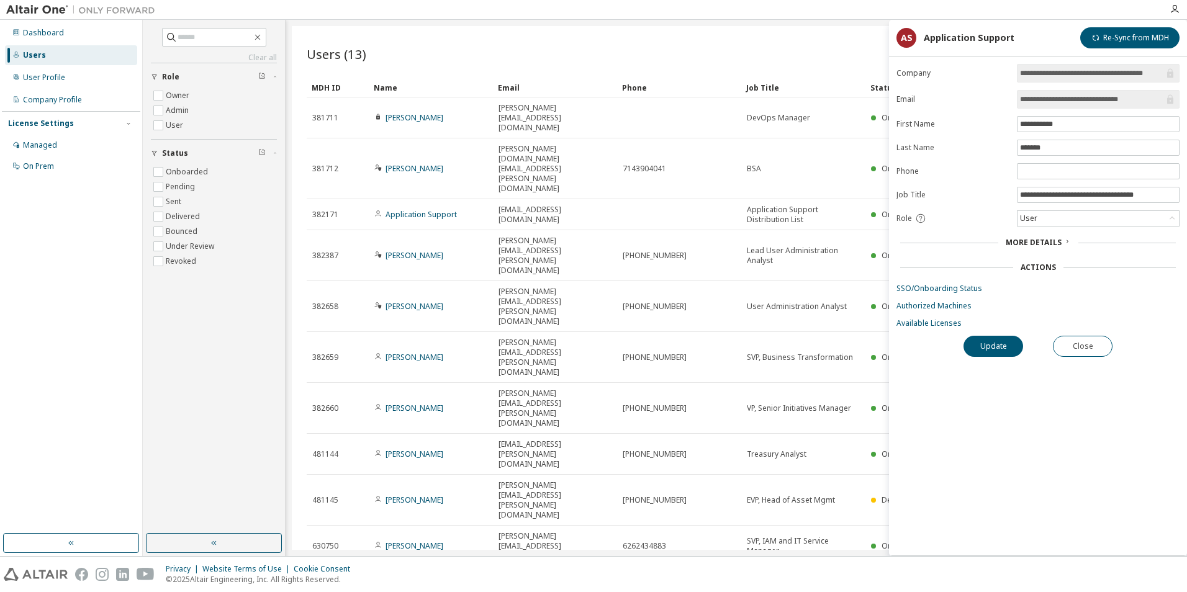
click at [720, 478] on div "Users (13) Import From CSV Export To CSV Add User Clear Load Save Save As Field…" at bounding box center [736, 288] width 889 height 524
click at [1077, 352] on button "Close" at bounding box center [1082, 346] width 60 height 21
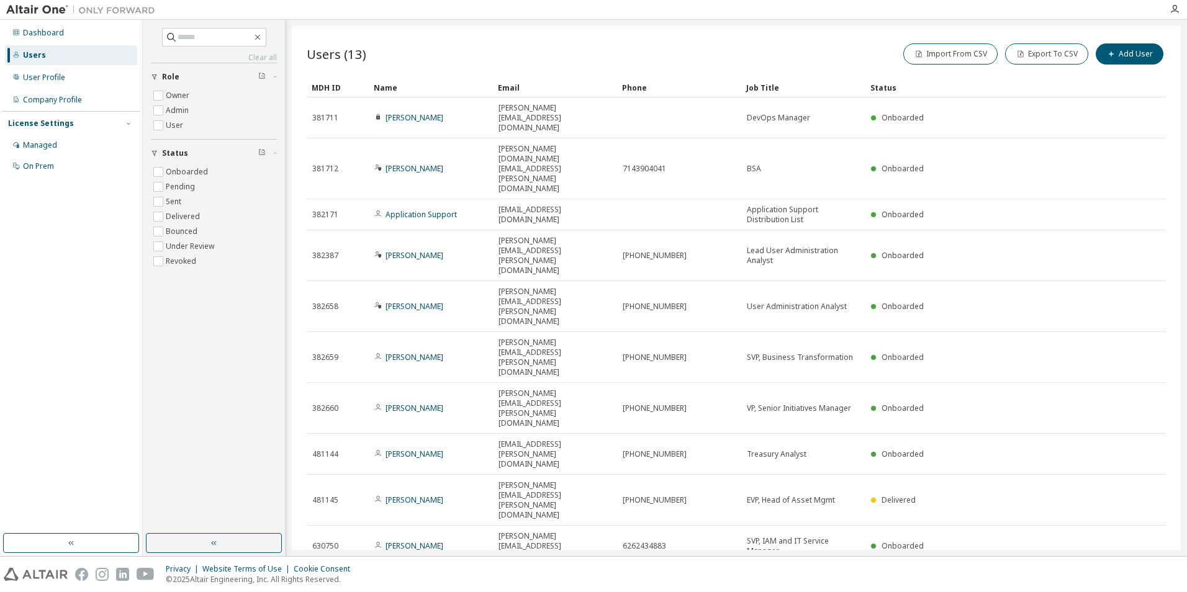
click at [689, 513] on div "Users (13) Import From CSV Export To CSV Add User Clear Load Save Save As Field…" at bounding box center [736, 288] width 889 height 524
click at [48, 78] on div "User Profile" at bounding box center [44, 78] width 42 height 10
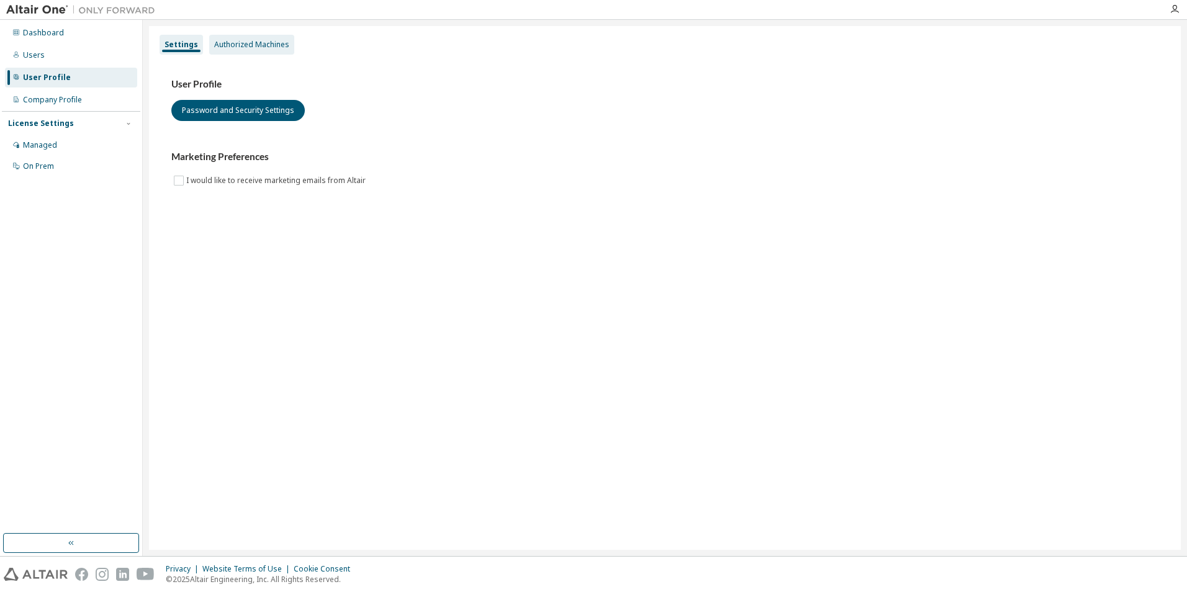
click at [243, 47] on div "Authorized Machines" at bounding box center [251, 45] width 75 height 10
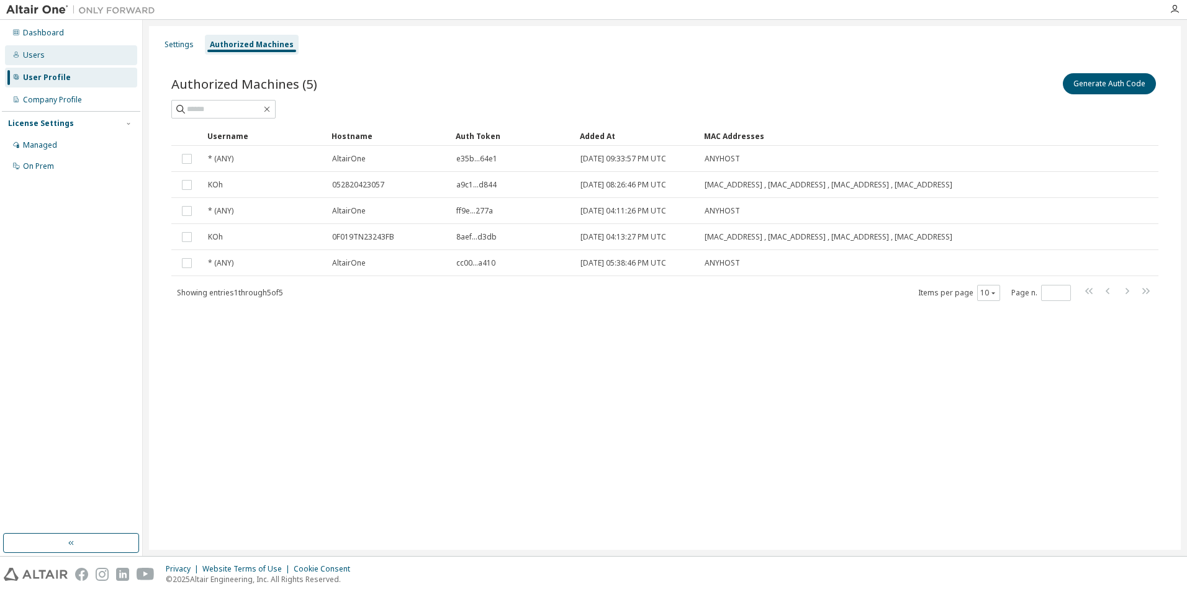
click at [33, 50] on div "Users" at bounding box center [34, 55] width 22 height 10
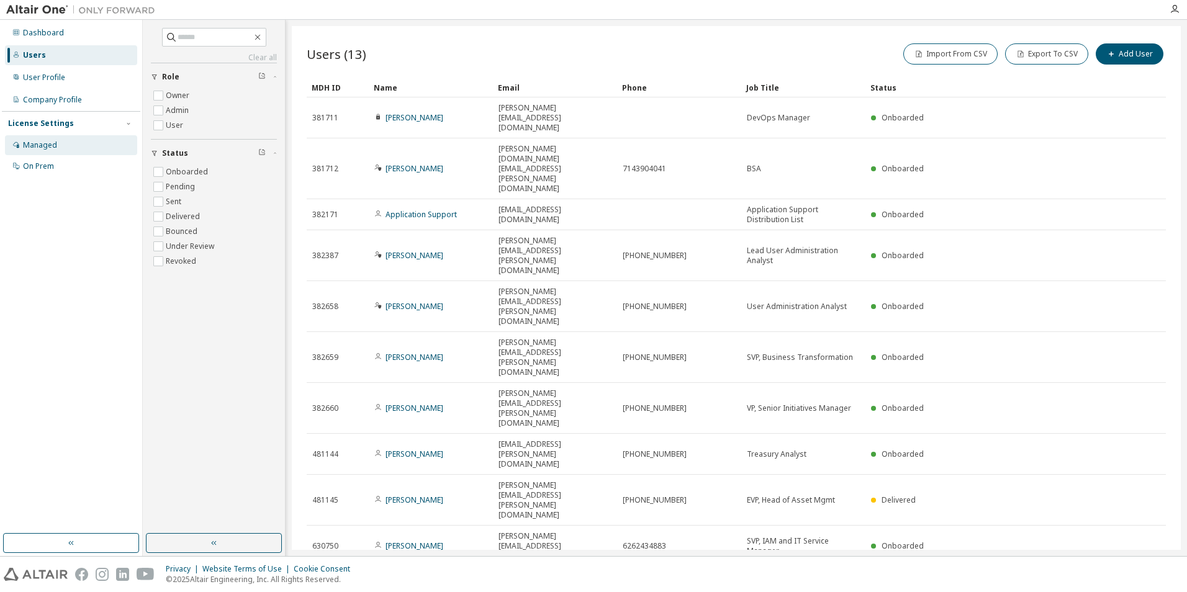
click at [45, 141] on div "Managed" at bounding box center [40, 145] width 34 height 10
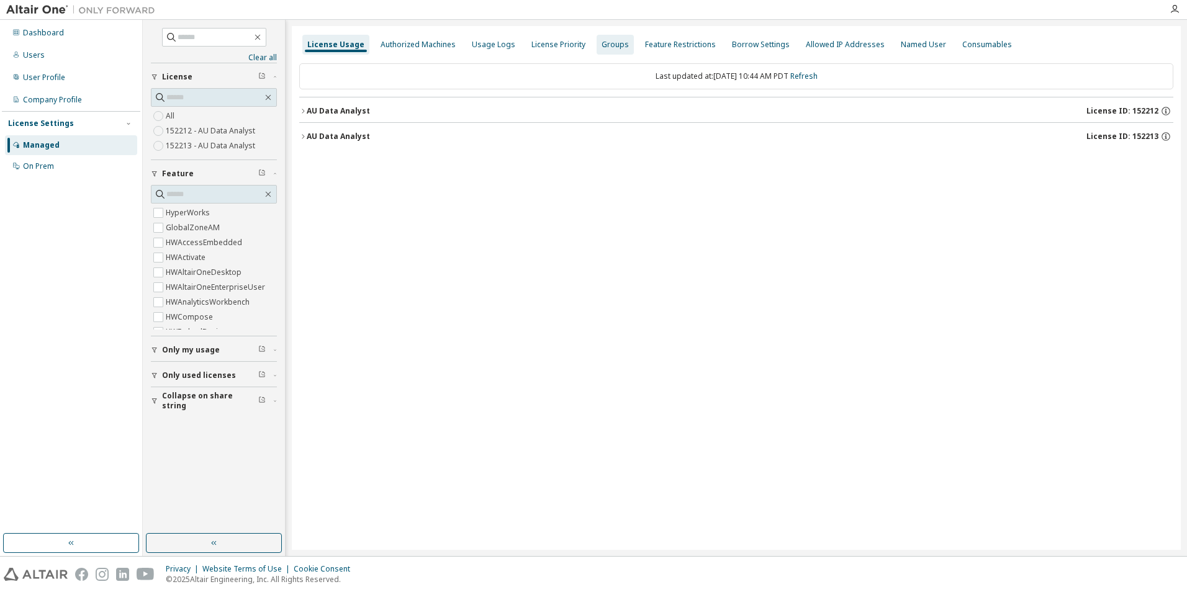
click at [605, 42] on div "Groups" at bounding box center [614, 45] width 27 height 10
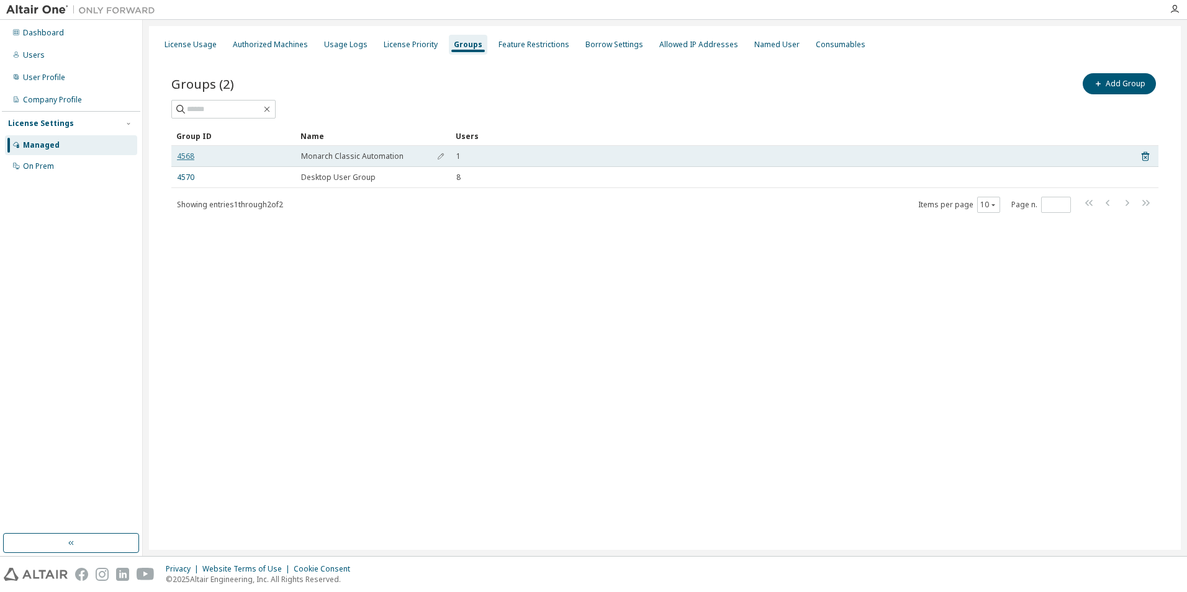
click at [186, 157] on link "4568" at bounding box center [185, 156] width 17 height 10
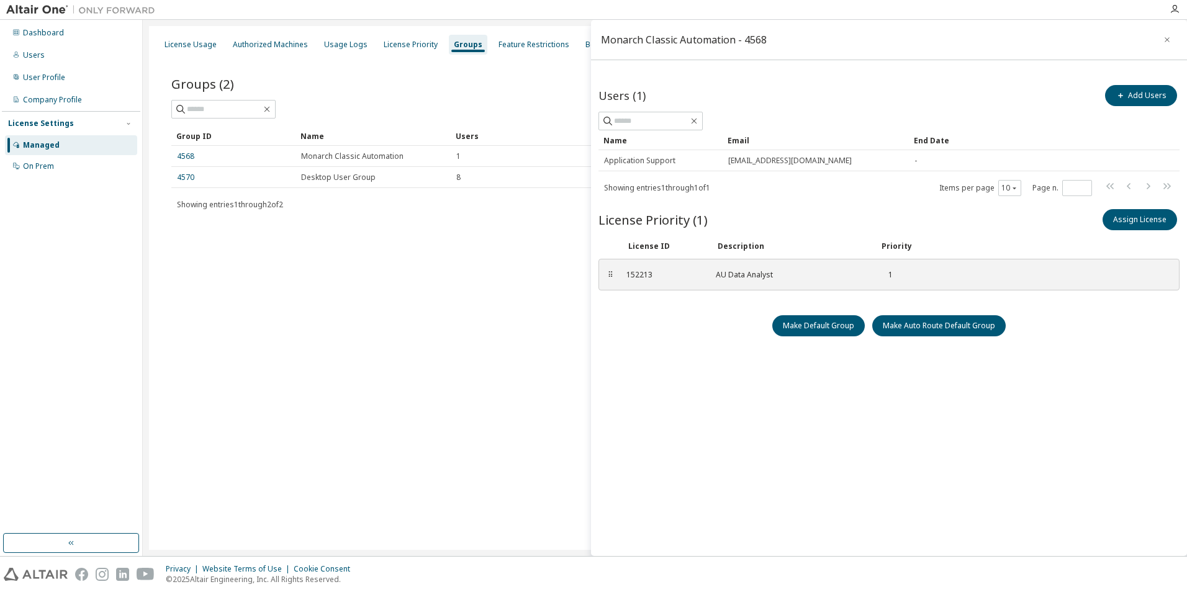
click at [437, 354] on div "License Usage Authorized Machines Usage Logs License Priority Groups Feature Re…" at bounding box center [664, 288] width 1031 height 524
click at [1165, 34] on button "button" at bounding box center [1167, 40] width 20 height 20
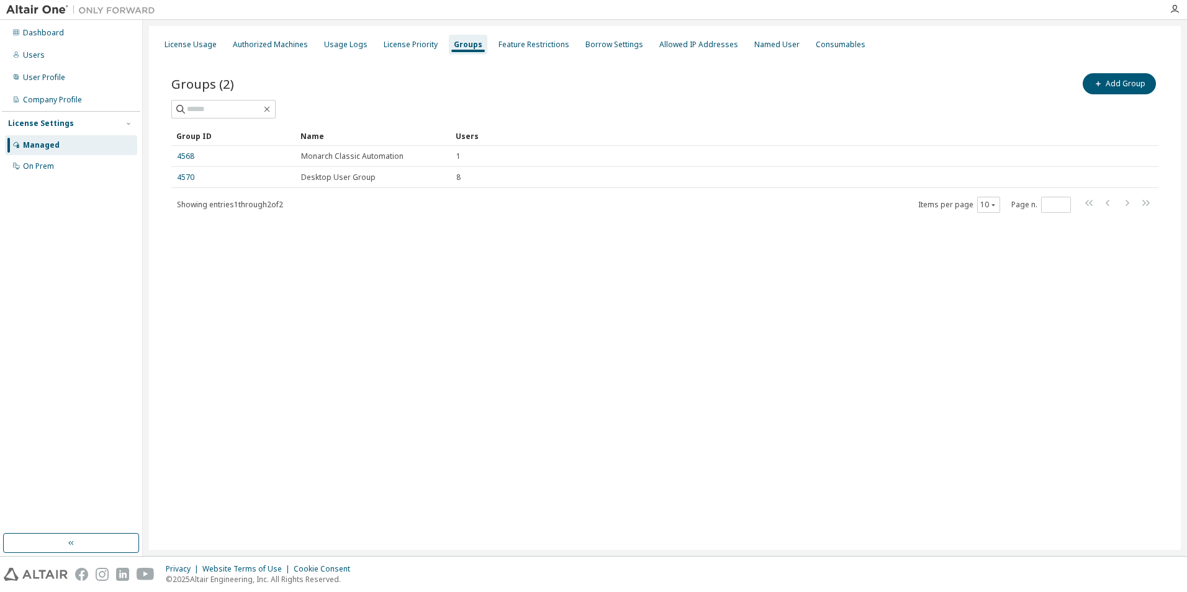
click at [483, 392] on div "License Usage Authorized Machines Usage Logs License Priority Groups Feature Re…" at bounding box center [664, 288] width 1031 height 524
click at [28, 58] on div "Users" at bounding box center [34, 55] width 22 height 10
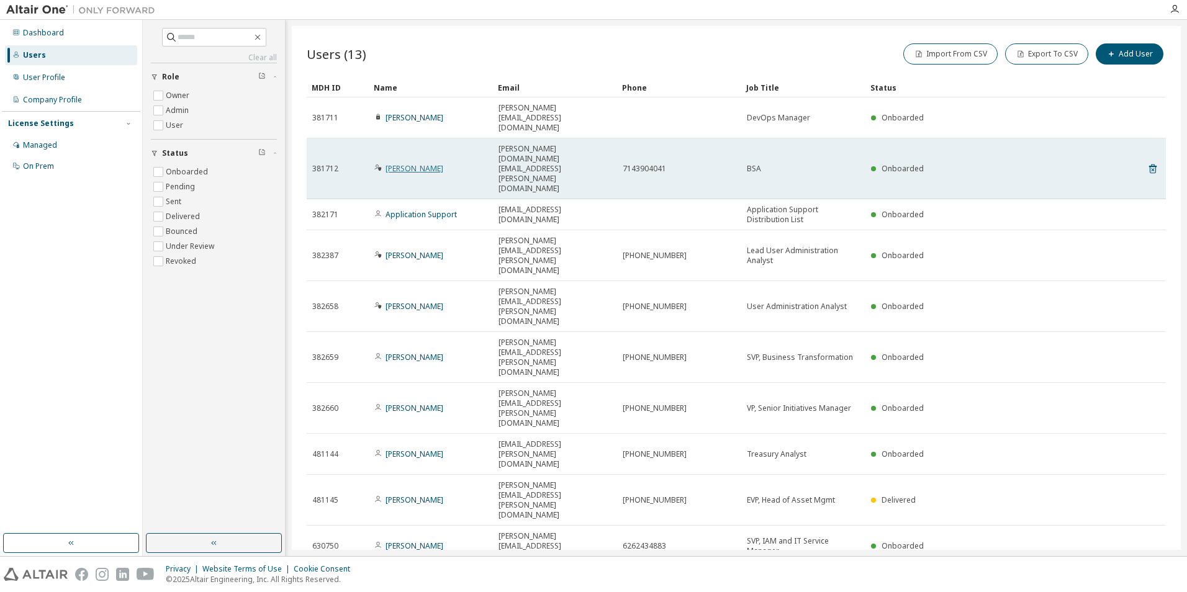
click at [406, 163] on link "[PERSON_NAME]" at bounding box center [414, 168] width 58 height 11
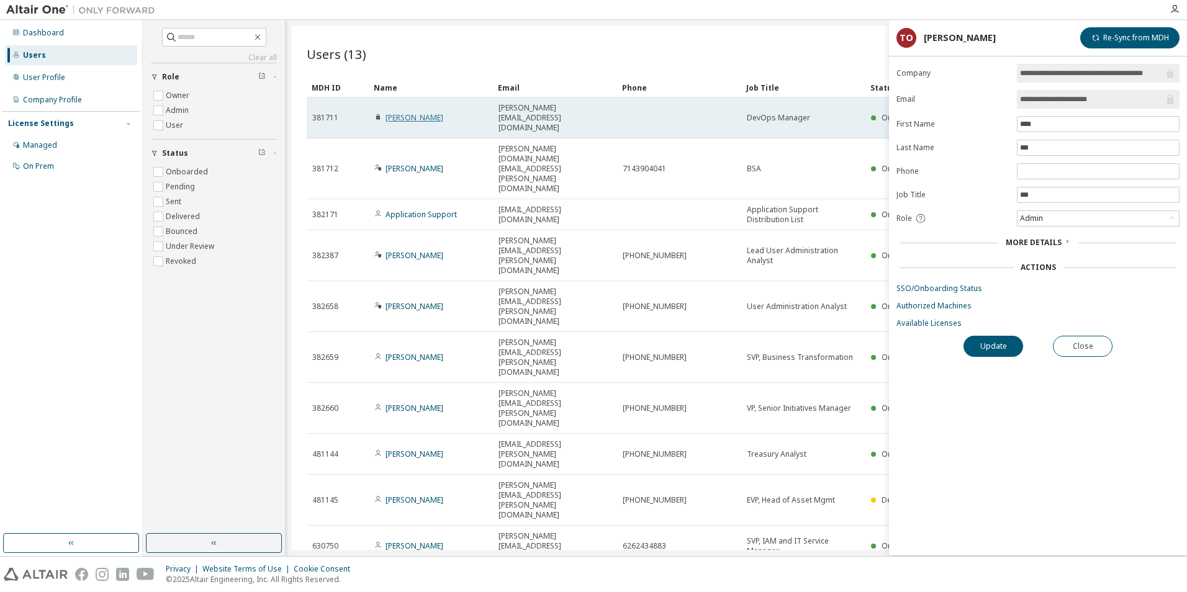
click at [398, 112] on link "[PERSON_NAME]" at bounding box center [414, 117] width 58 height 11
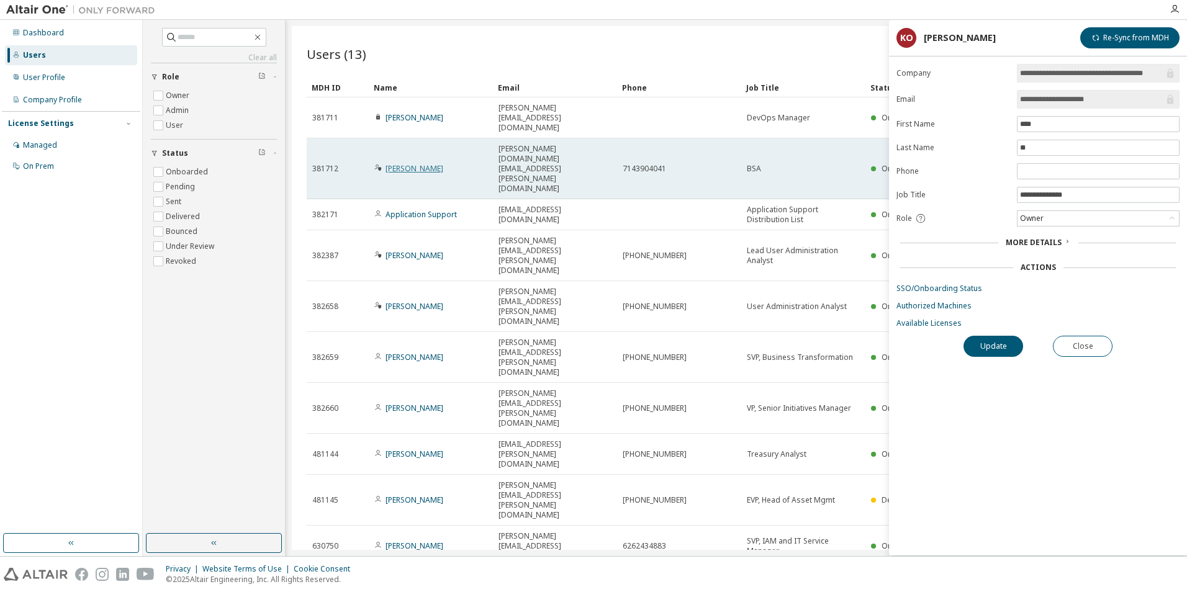
click at [403, 163] on link "[PERSON_NAME]" at bounding box center [414, 168] width 58 height 11
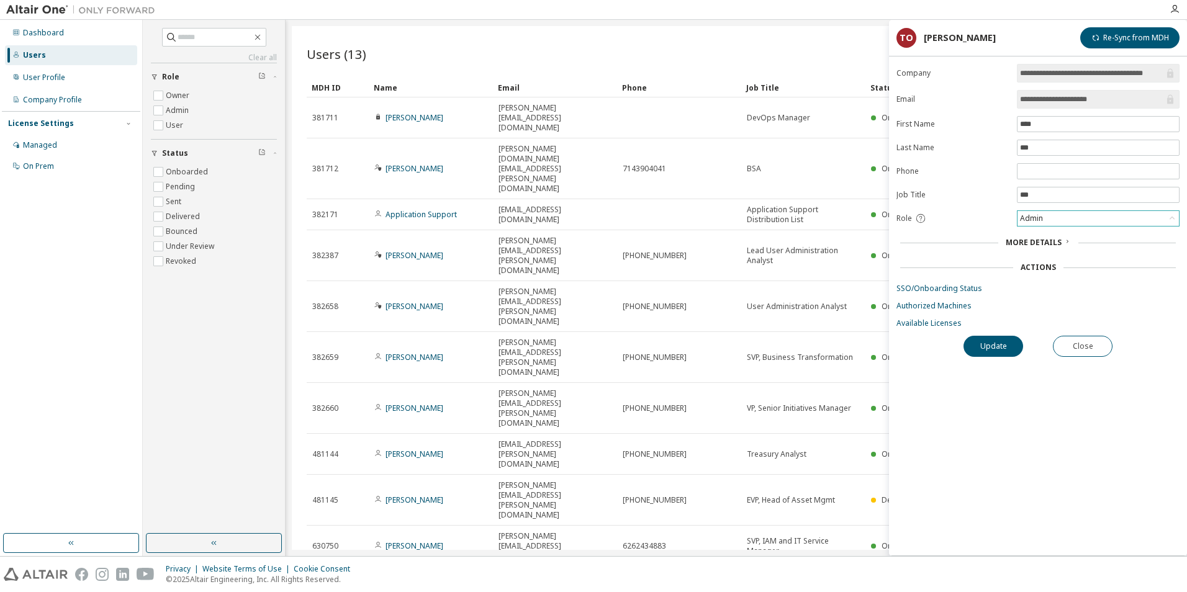
click at [1172, 218] on icon at bounding box center [1171, 218] width 12 height 12
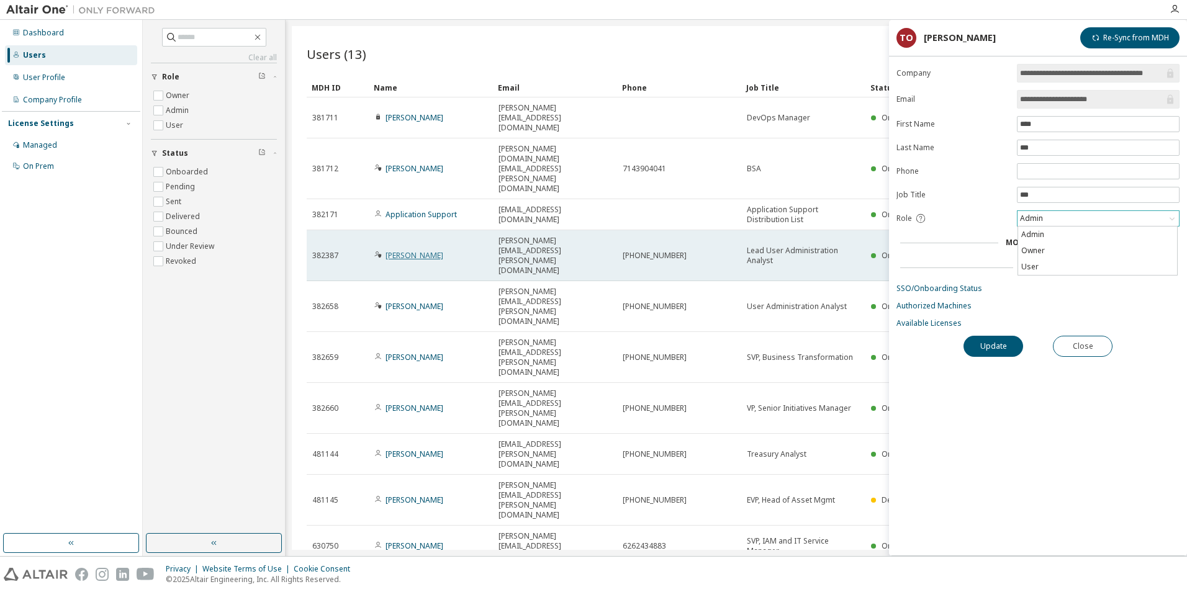
click at [418, 250] on link "[PERSON_NAME]" at bounding box center [414, 255] width 58 height 11
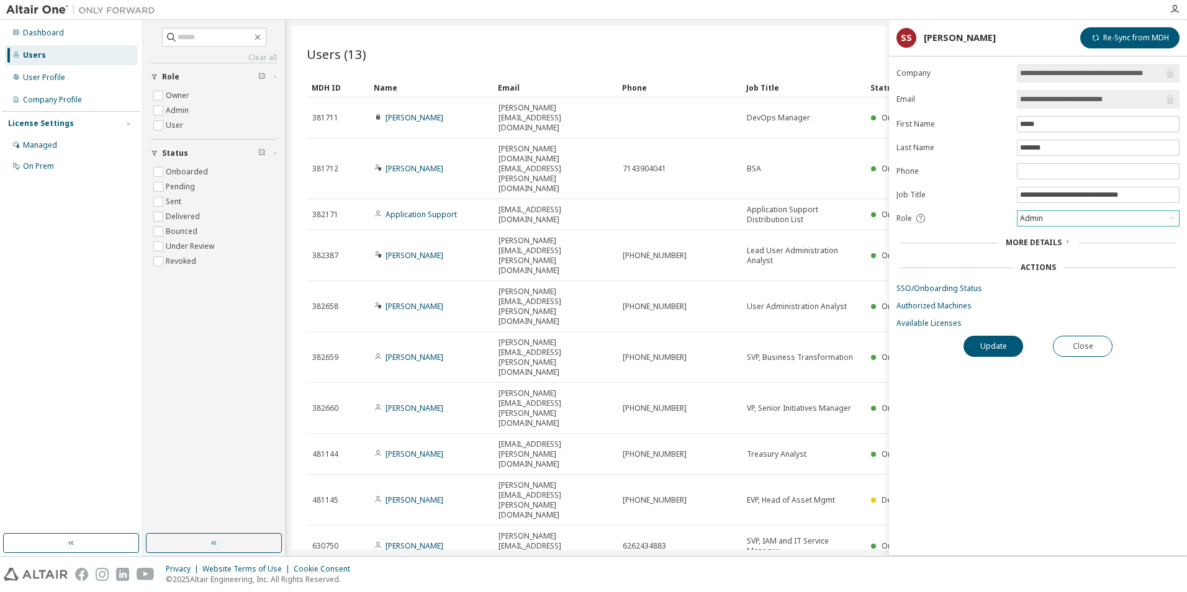
click at [1168, 218] on icon at bounding box center [1171, 218] width 12 height 12
click at [669, 455] on div "Users (13) Import From CSV Export To CSV Add User Clear Load Save Save As Field…" at bounding box center [736, 288] width 889 height 524
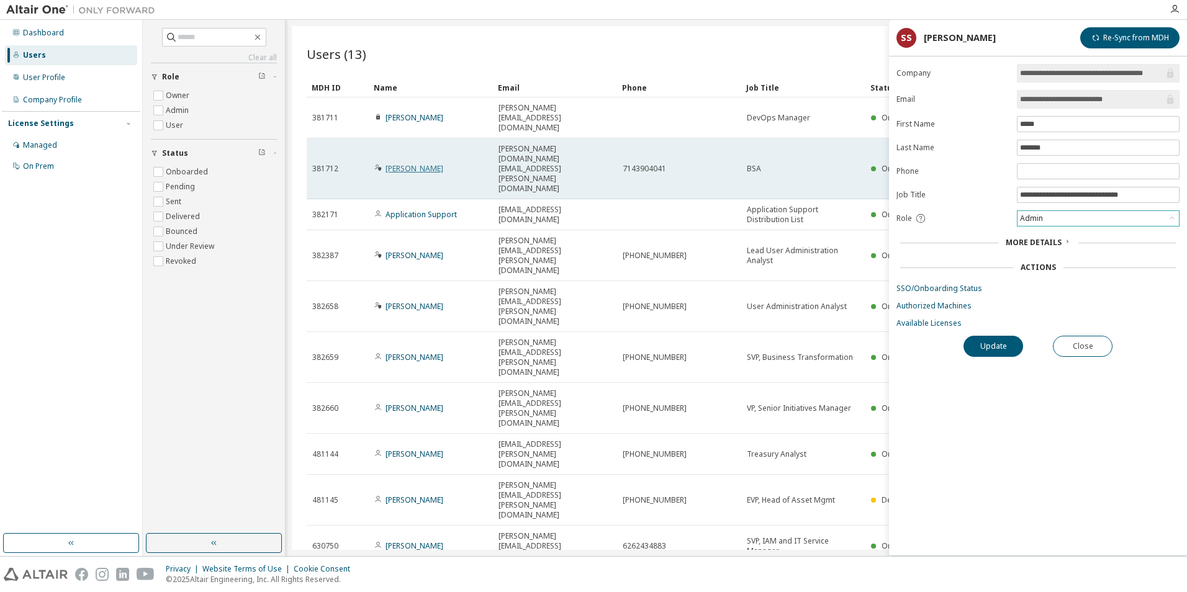
click at [397, 163] on link "[PERSON_NAME]" at bounding box center [414, 168] width 58 height 11
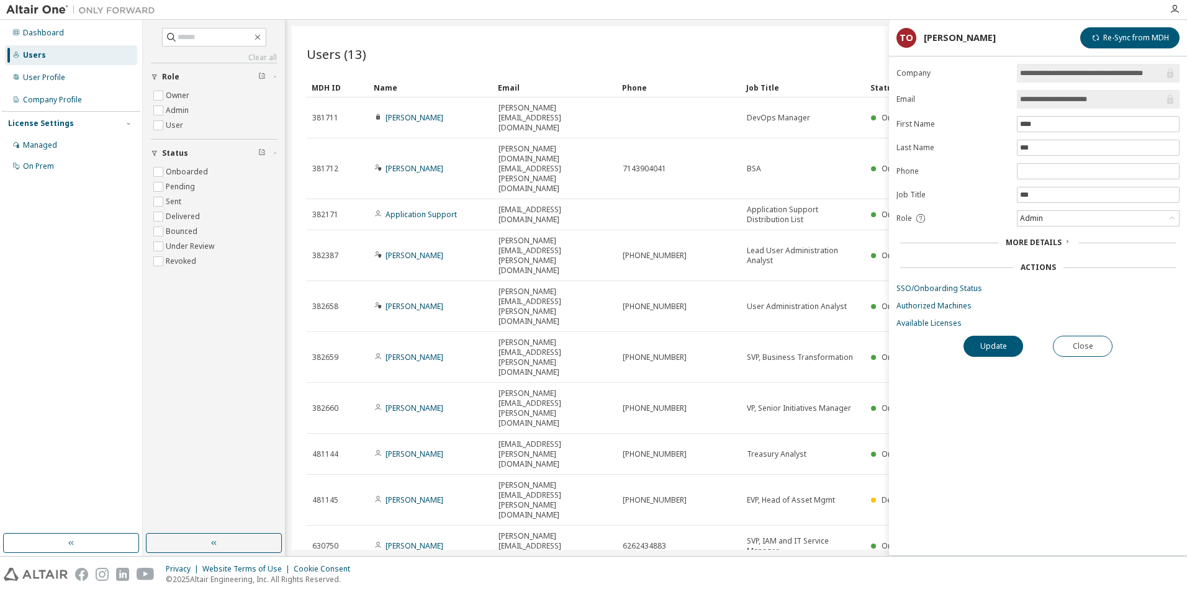
click at [406, 209] on link "Application Support" at bounding box center [420, 214] width 71 height 11
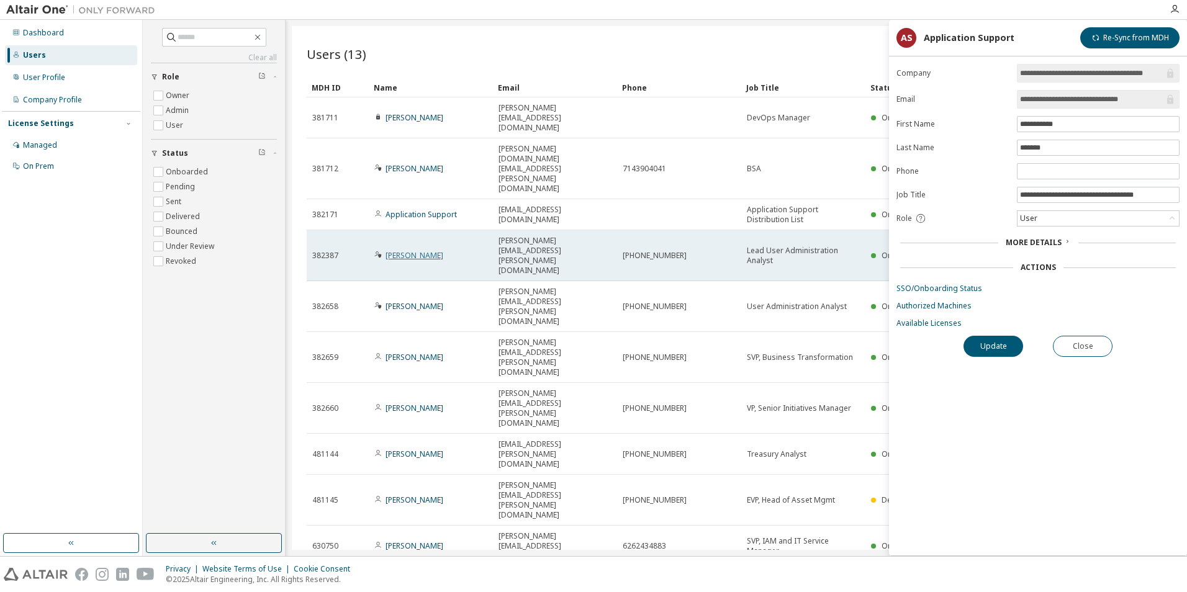
click at [412, 250] on link "[PERSON_NAME]" at bounding box center [414, 255] width 58 height 11
click at [408, 250] on link "[PERSON_NAME]" at bounding box center [414, 255] width 58 height 11
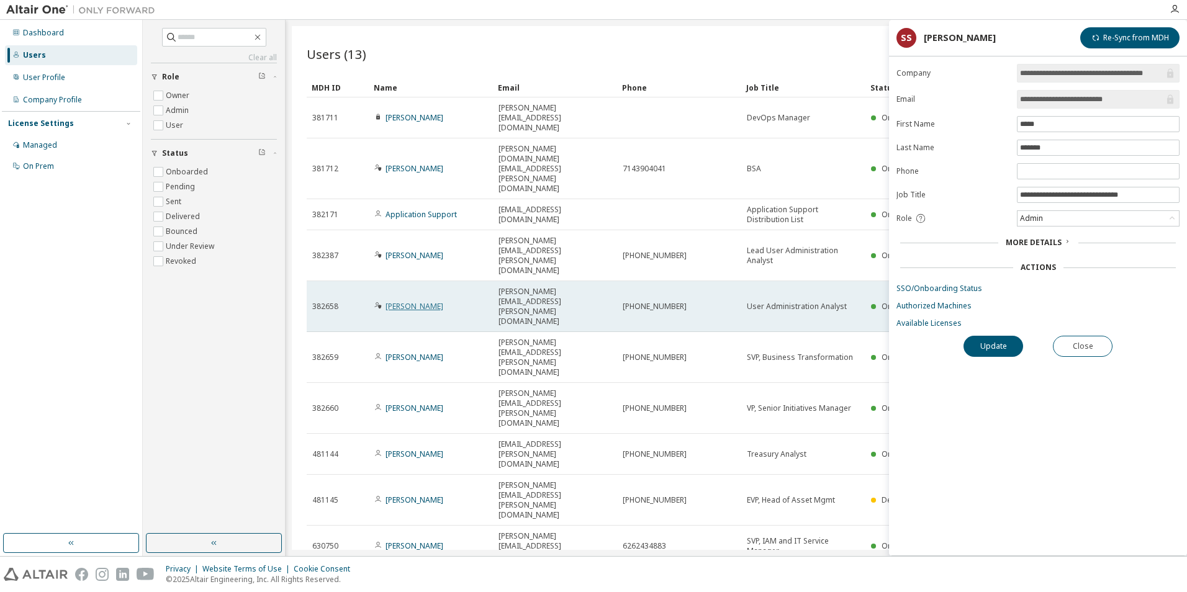
click at [408, 301] on link "[PERSON_NAME]" at bounding box center [414, 306] width 58 height 11
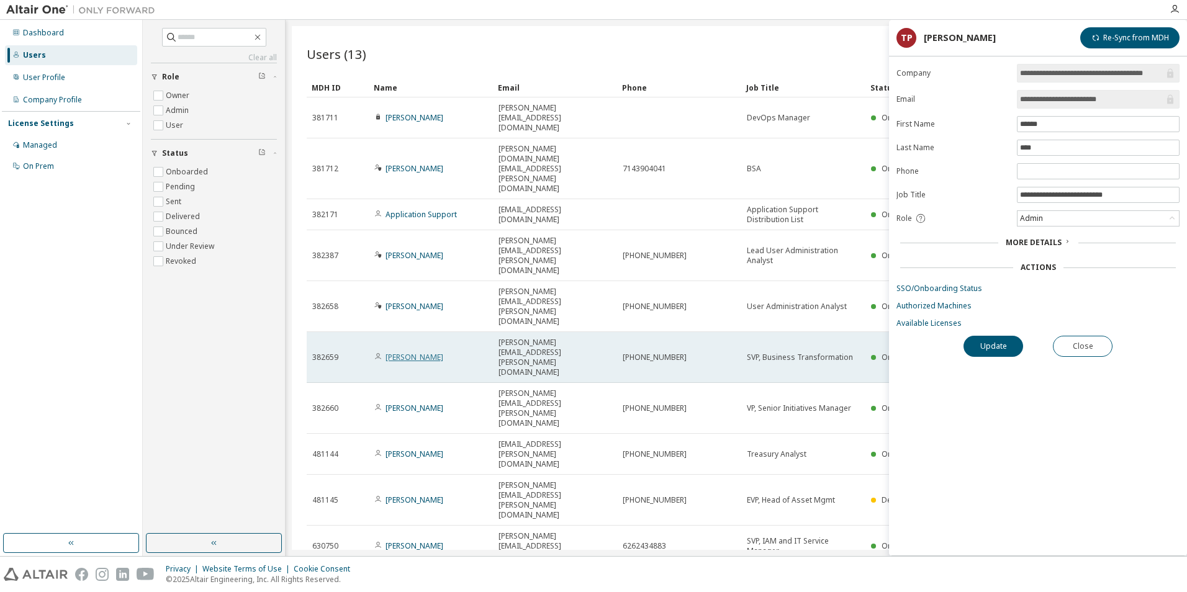
click at [403, 352] on link "[PERSON_NAME]" at bounding box center [414, 357] width 58 height 11
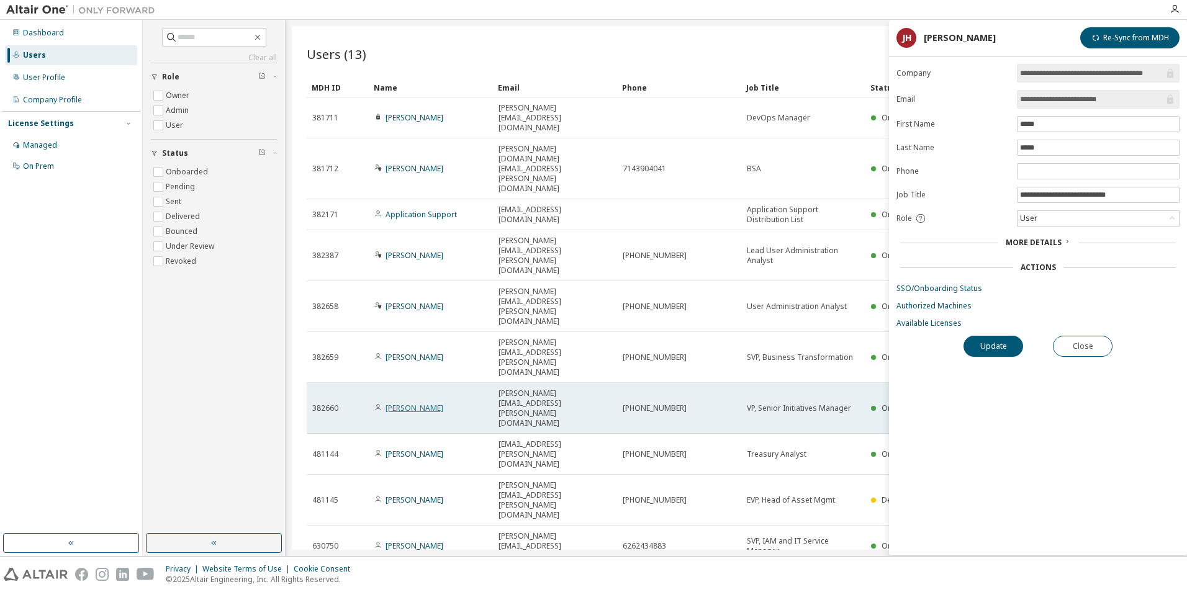
click at [404, 403] on link "[PERSON_NAME]" at bounding box center [414, 408] width 58 height 11
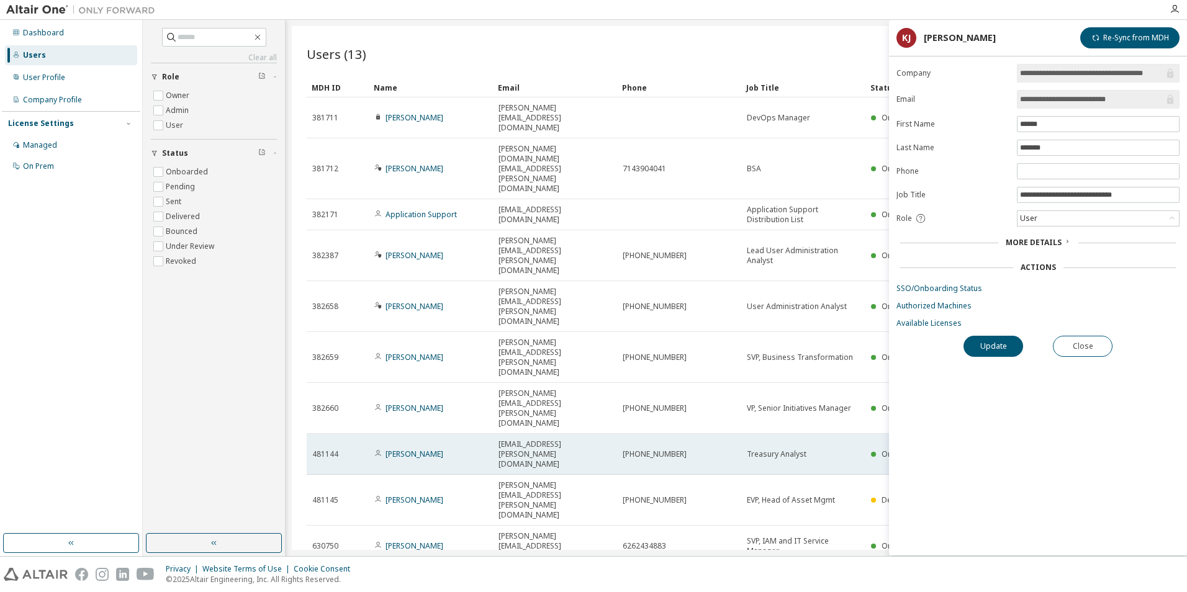
click at [410, 434] on td "[PERSON_NAME]" at bounding box center [431, 454] width 124 height 41
click at [404, 449] on link "[PERSON_NAME]" at bounding box center [414, 454] width 58 height 11
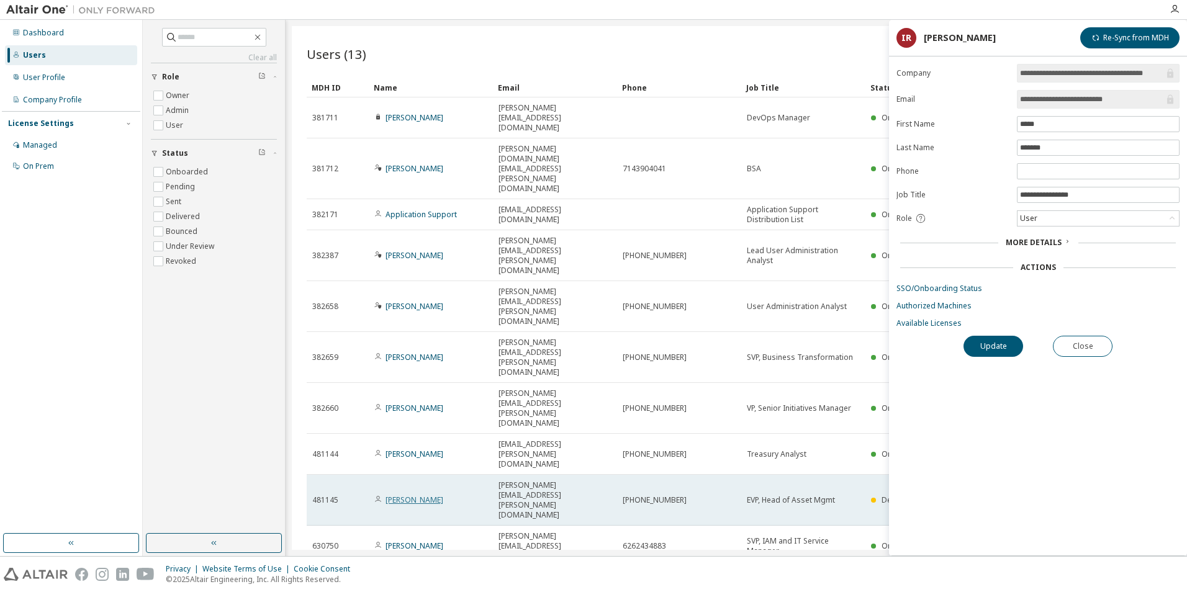
click at [405, 495] on link "[PERSON_NAME]" at bounding box center [414, 500] width 58 height 11
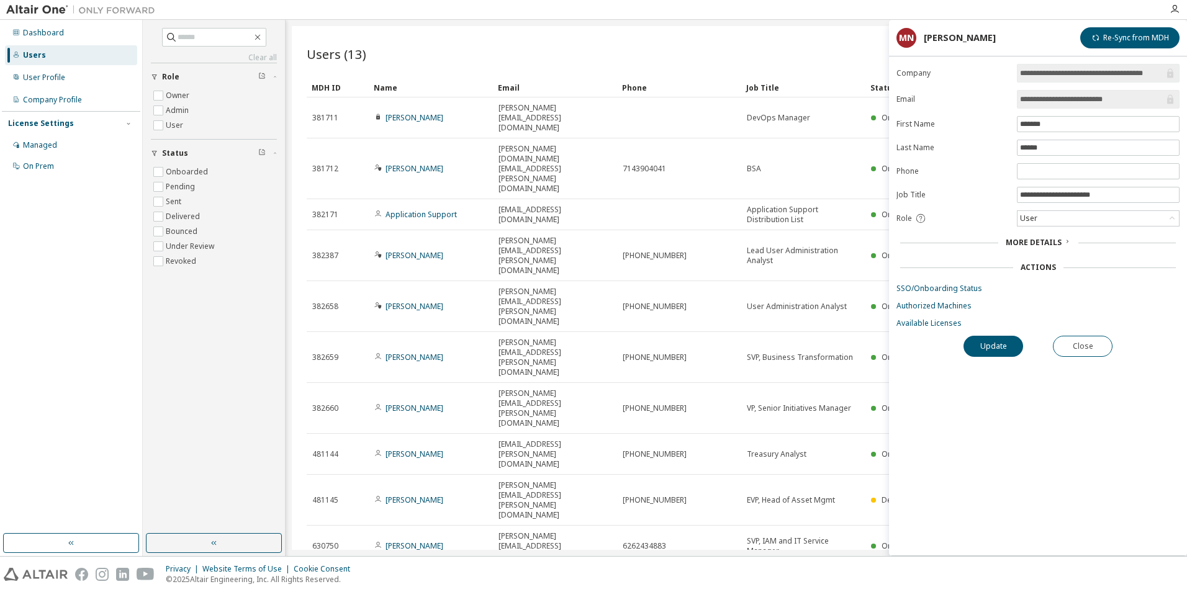
click at [508, 455] on div "Users (13) Import From CSV Export To CSV Add User Clear Load Save Save As Field…" at bounding box center [736, 288] width 889 height 524
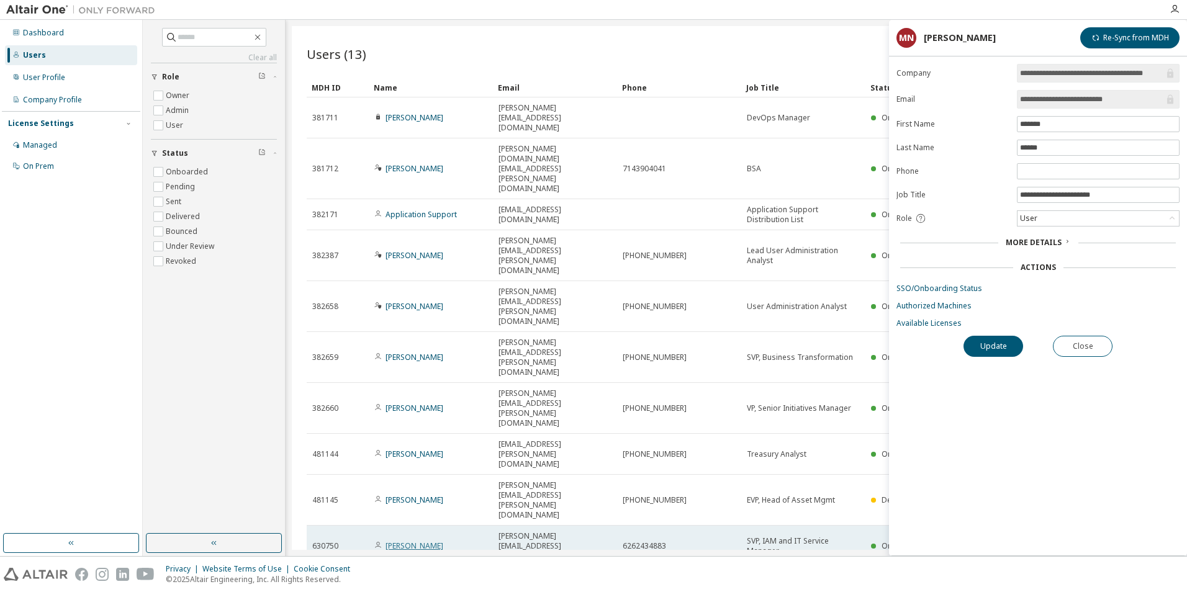
click at [425, 541] on link "[PERSON_NAME]" at bounding box center [414, 546] width 58 height 11
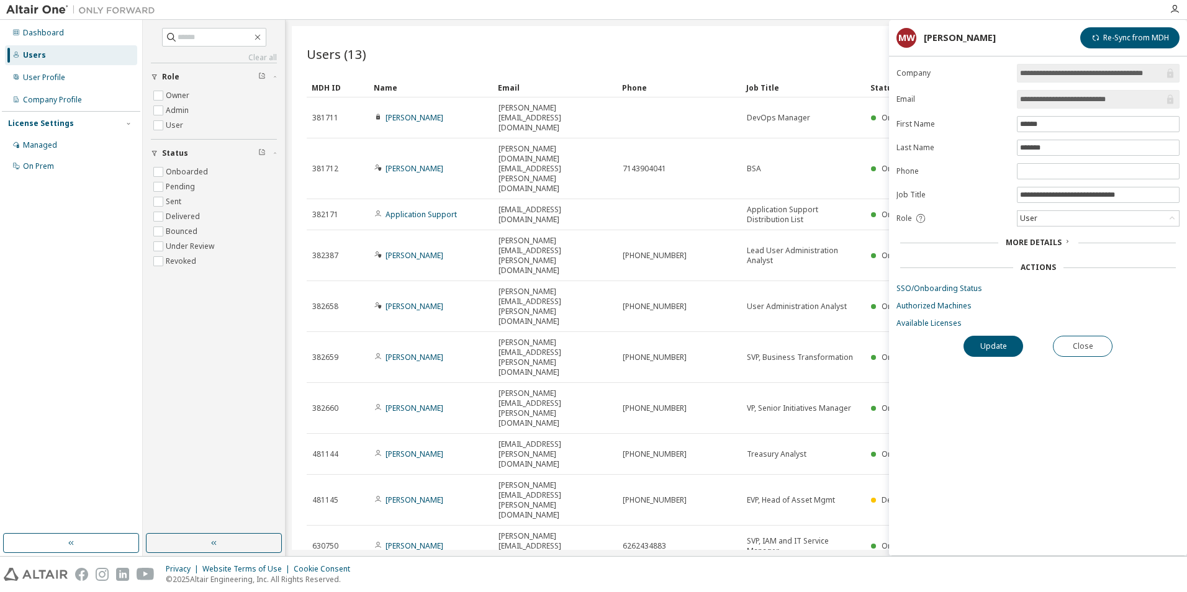
click at [615, 460] on div "Users (13) Import From CSV Export To CSV Add User Clear Load Save Save As Field…" at bounding box center [736, 288] width 889 height 524
click at [565, 487] on div "Users (13) Import From CSV Export To CSV Add User Clear Load Save Save As Field…" at bounding box center [736, 288] width 889 height 524
click at [640, 521] on div "Users (13) Import From CSV Export To CSV Add User Clear Load Save Save As Field…" at bounding box center [736, 288] width 889 height 524
click at [40, 141] on div "Managed" at bounding box center [40, 145] width 34 height 10
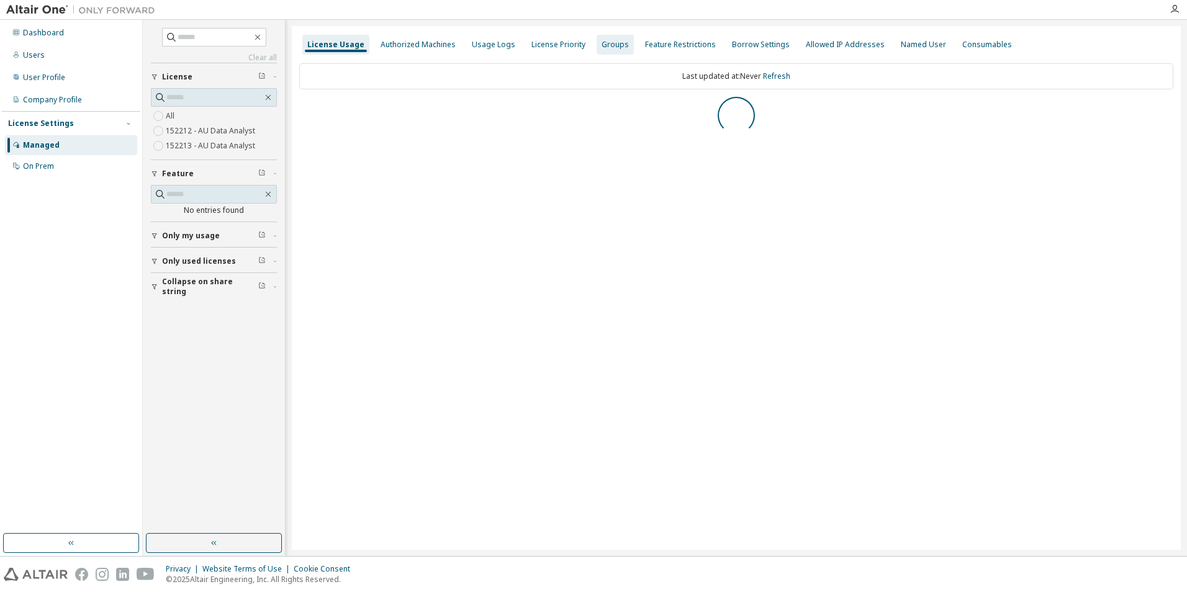
click at [596, 50] on div "Groups" at bounding box center [614, 45] width 37 height 20
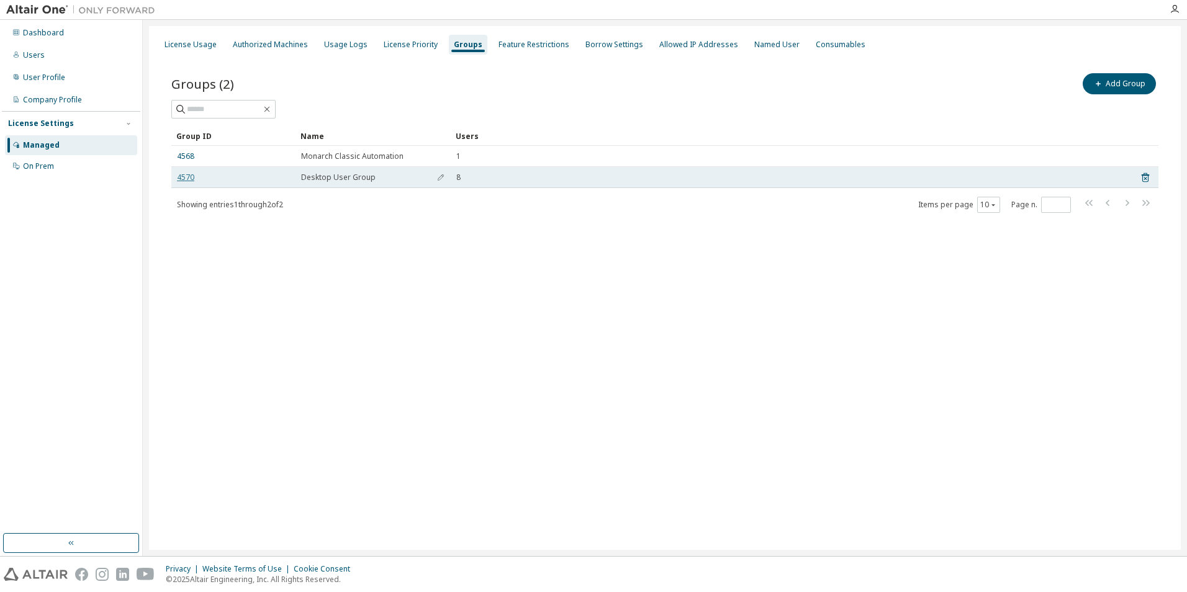
click at [179, 177] on link "4570" at bounding box center [185, 178] width 17 height 10
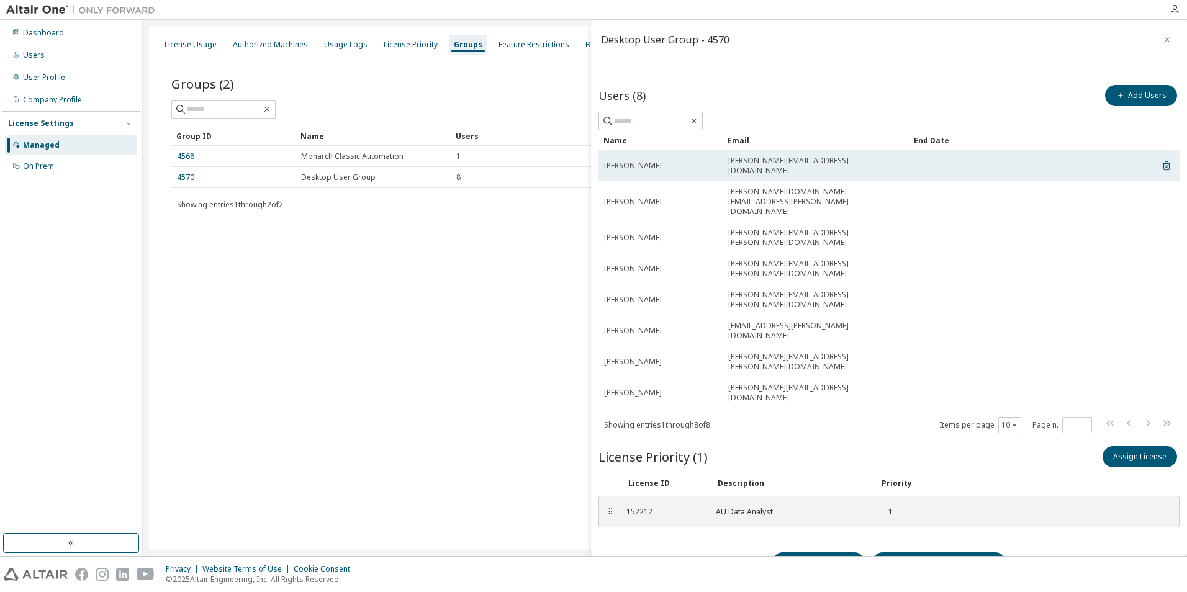
click at [656, 161] on div "[PERSON_NAME]" at bounding box center [660, 166] width 113 height 10
click at [1169, 161] on icon at bounding box center [1165, 165] width 7 height 9
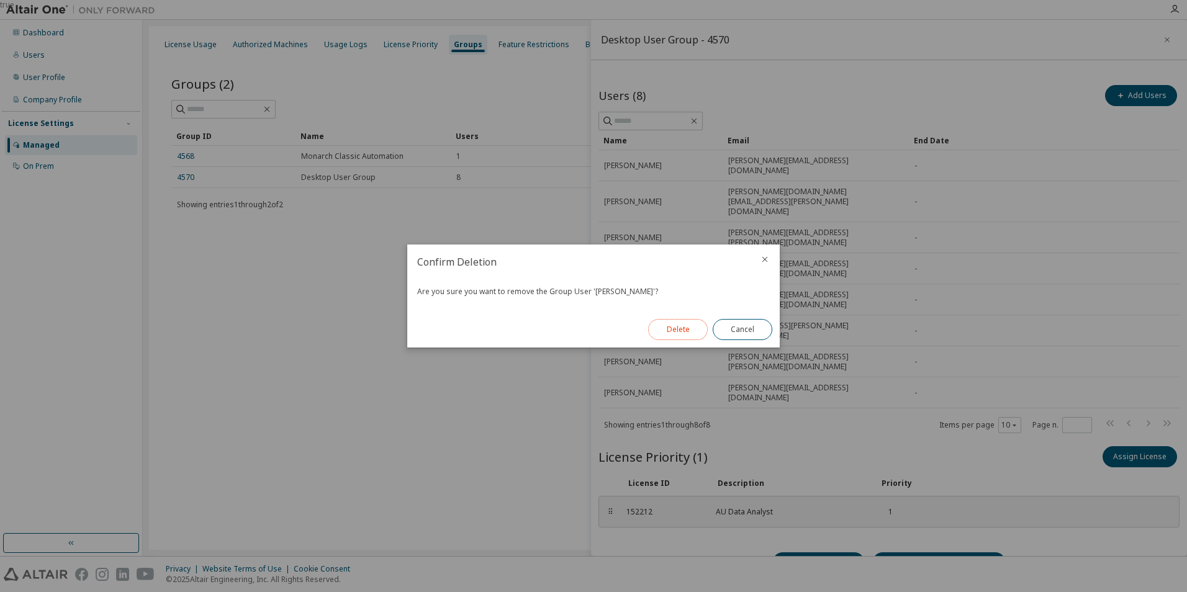
click at [691, 330] on button "Delete" at bounding box center [678, 329] width 60 height 21
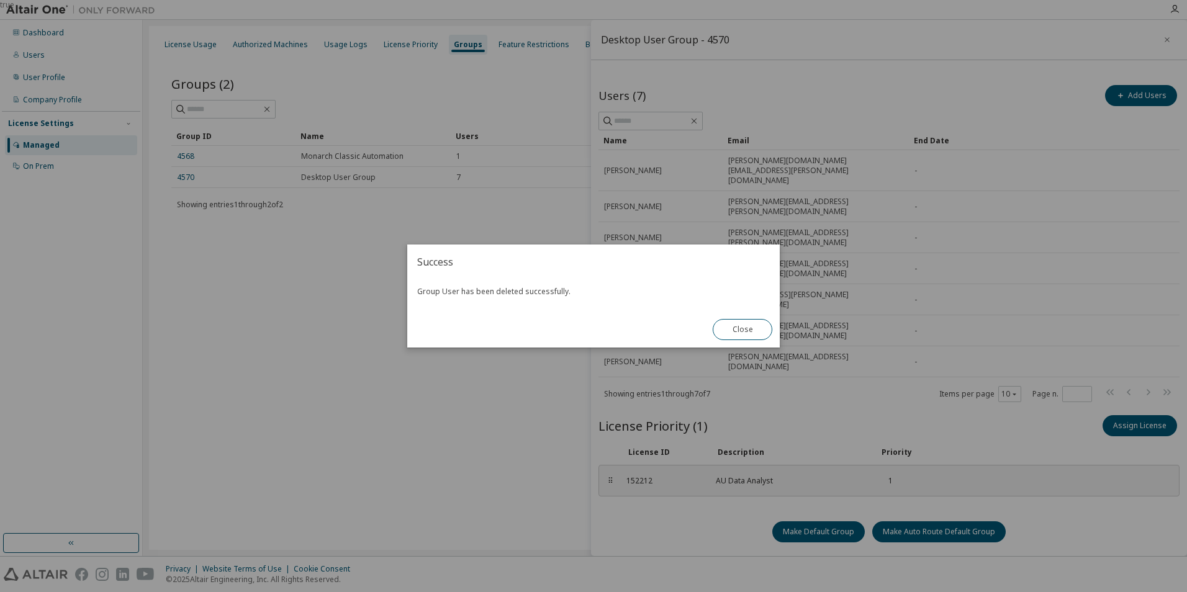
click at [453, 440] on div "true" at bounding box center [593, 296] width 1187 height 592
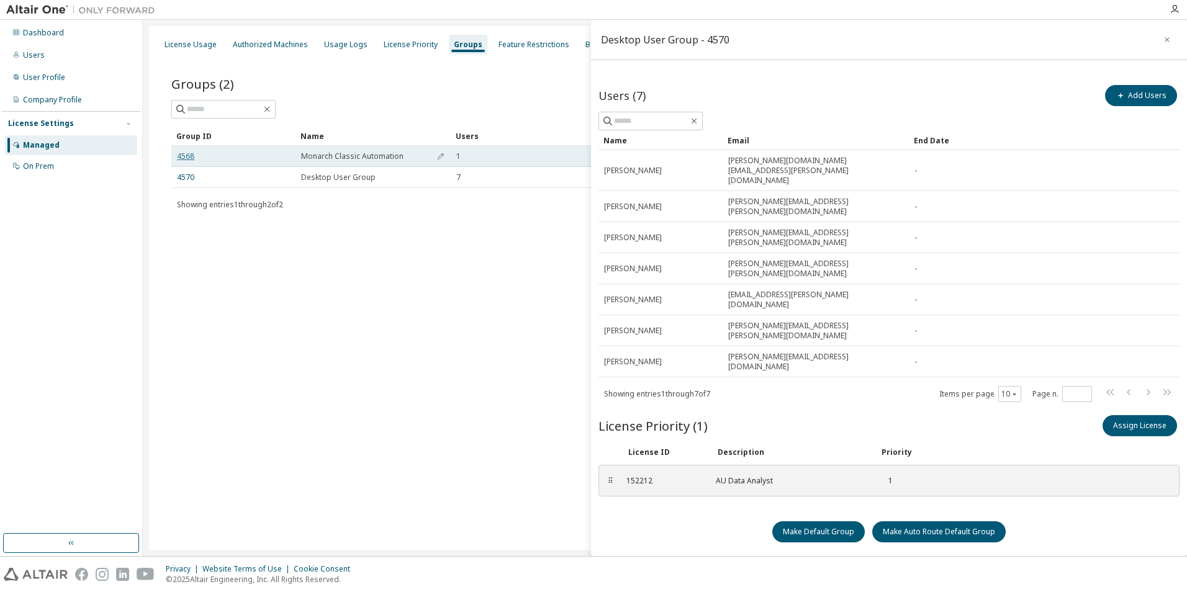
click at [189, 154] on link "4568" at bounding box center [185, 156] width 17 height 10
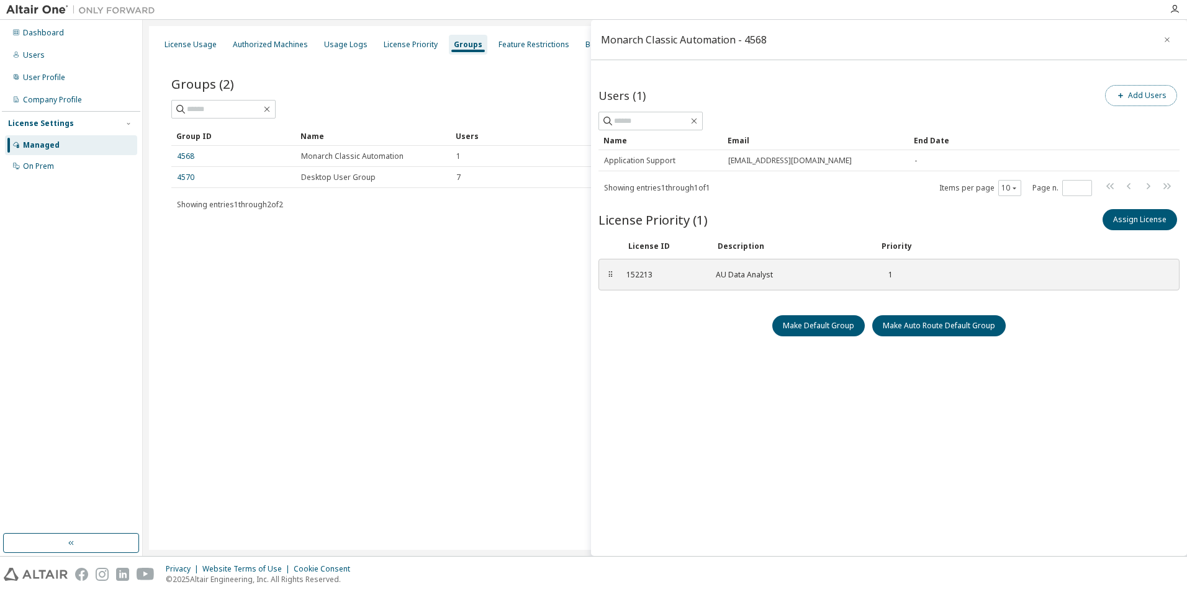
click at [1142, 91] on button "Add Users" at bounding box center [1141, 95] width 72 height 21
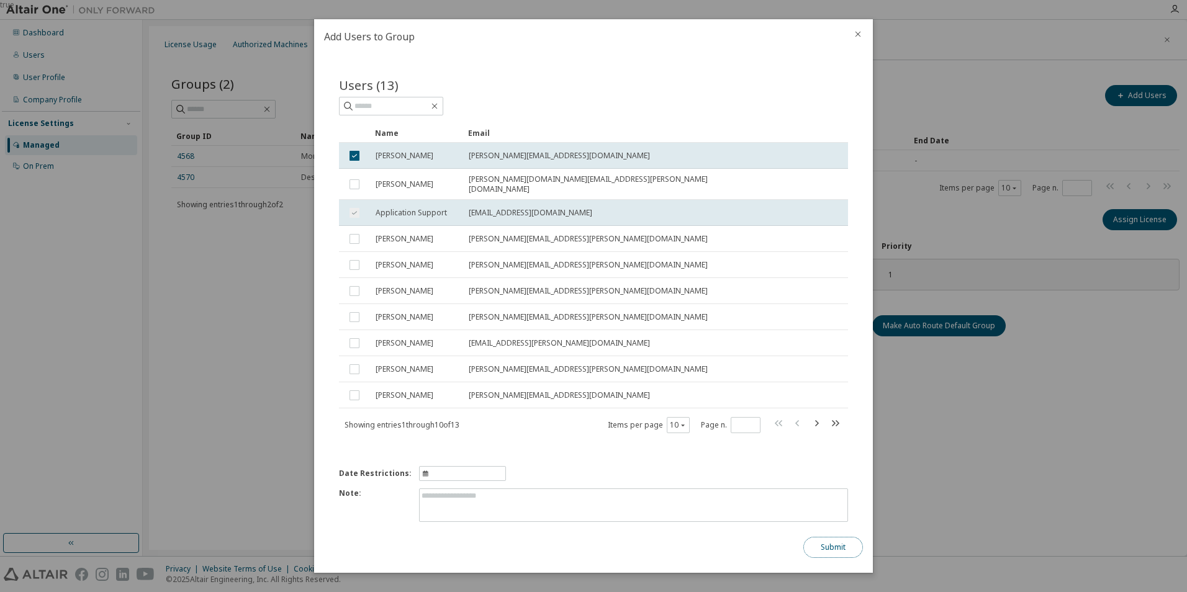
click at [839, 551] on button "Submit" at bounding box center [833, 547] width 60 height 21
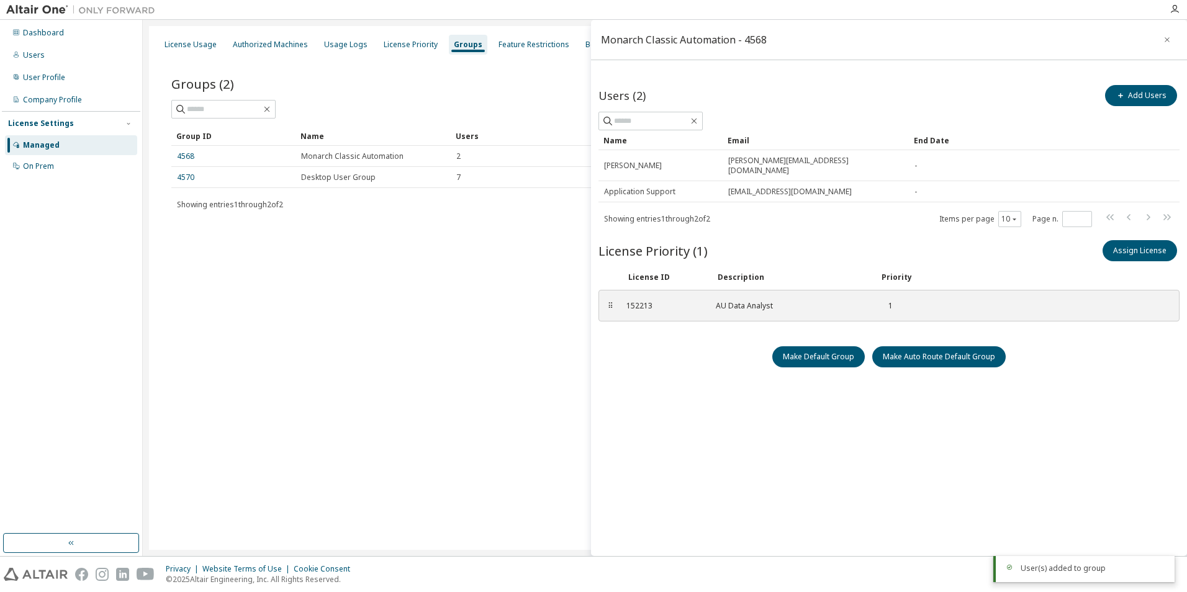
click at [388, 443] on div "License Usage Authorized Machines Usage Logs License Priority Groups Feature Re…" at bounding box center [664, 288] width 1031 height 524
click at [433, 406] on div "License Usage Authorized Machines Usage Logs License Priority Groups Feature Re…" at bounding box center [664, 288] width 1031 height 524
click at [44, 54] on div "Users" at bounding box center [71, 55] width 132 height 20
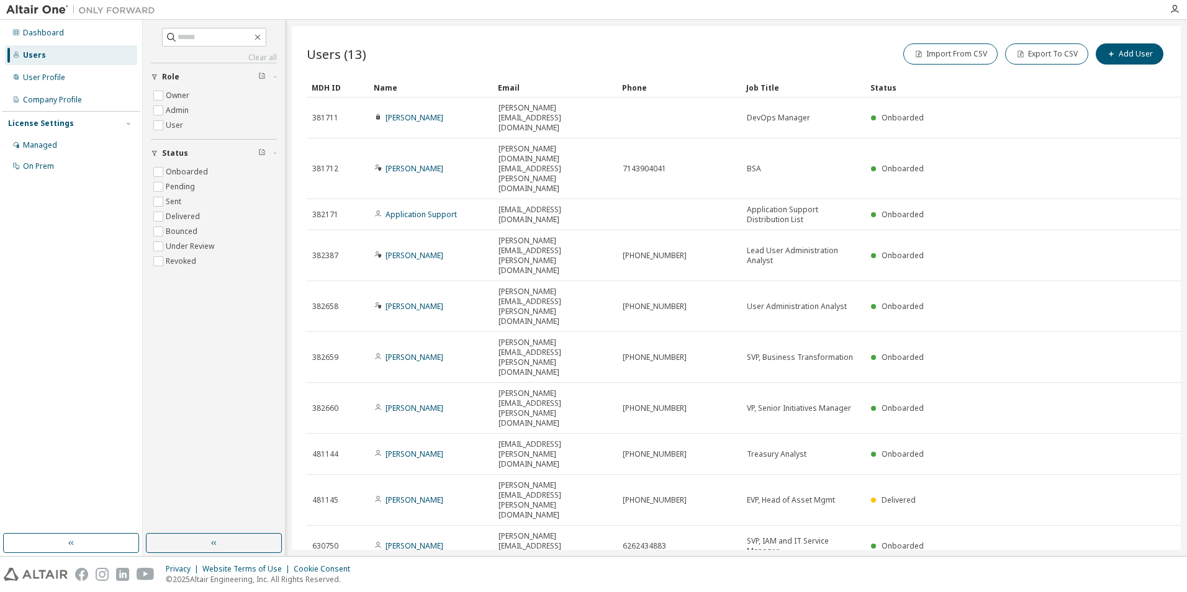
click at [251, 111] on div "Status Onboarded Pending Sent Delivered Bounced Under Review Revoked Role Owner…" at bounding box center [214, 169] width 126 height 212
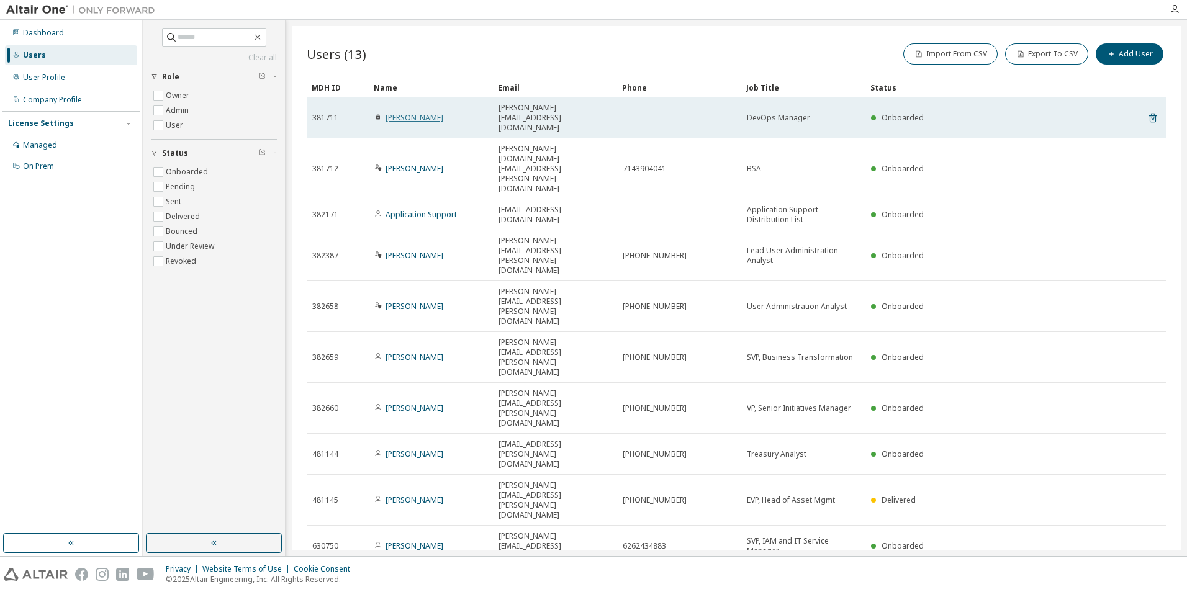
click at [394, 112] on link "[PERSON_NAME]" at bounding box center [414, 117] width 58 height 11
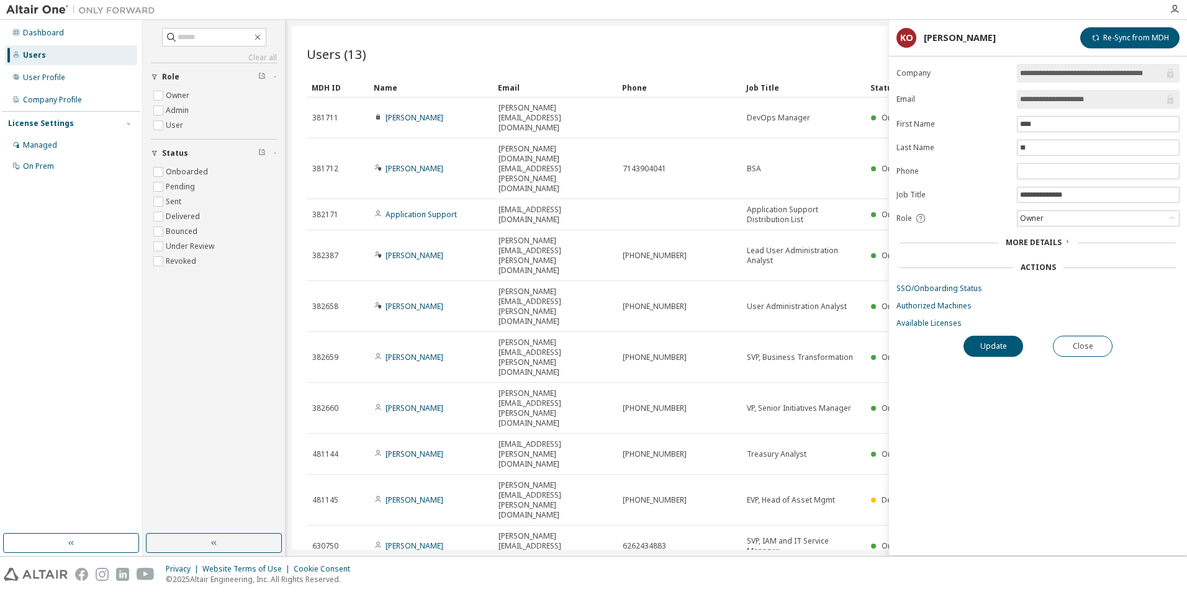
click at [1036, 272] on div "Actions" at bounding box center [1037, 267] width 283 height 17
click at [1036, 267] on div "Actions" at bounding box center [1037, 267] width 35 height 10
click at [657, 484] on div "Users (13) Import From CSV Export To CSV Add User Clear Load Save Save As Field…" at bounding box center [736, 288] width 889 height 524
click at [38, 146] on div "Managed" at bounding box center [40, 145] width 34 height 10
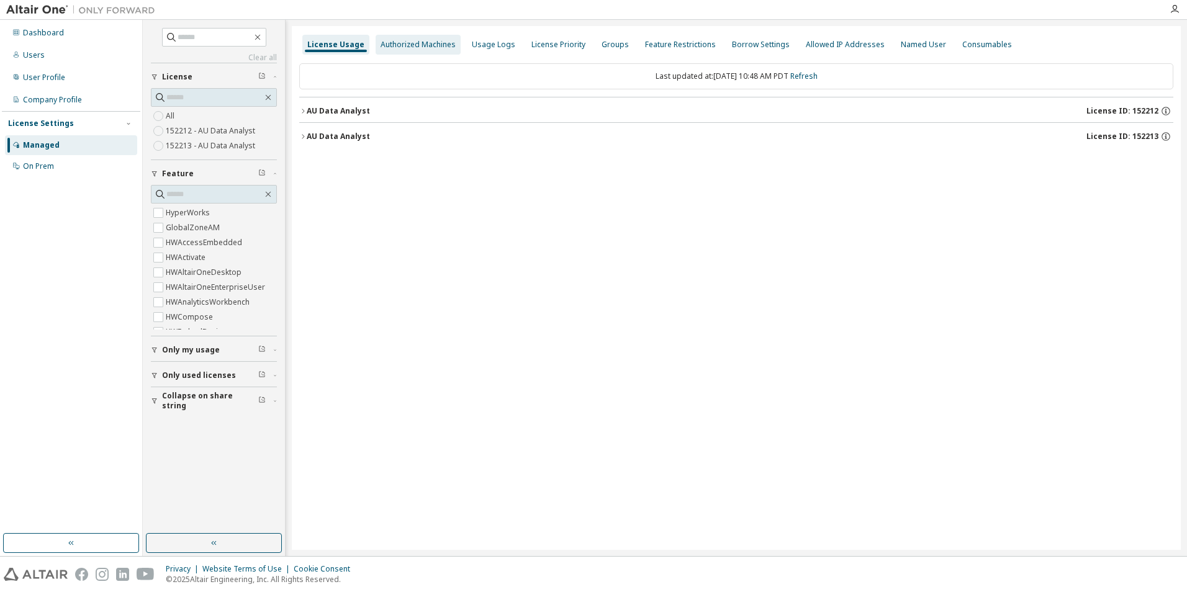
click at [421, 48] on div "Authorized Machines" at bounding box center [417, 45] width 75 height 10
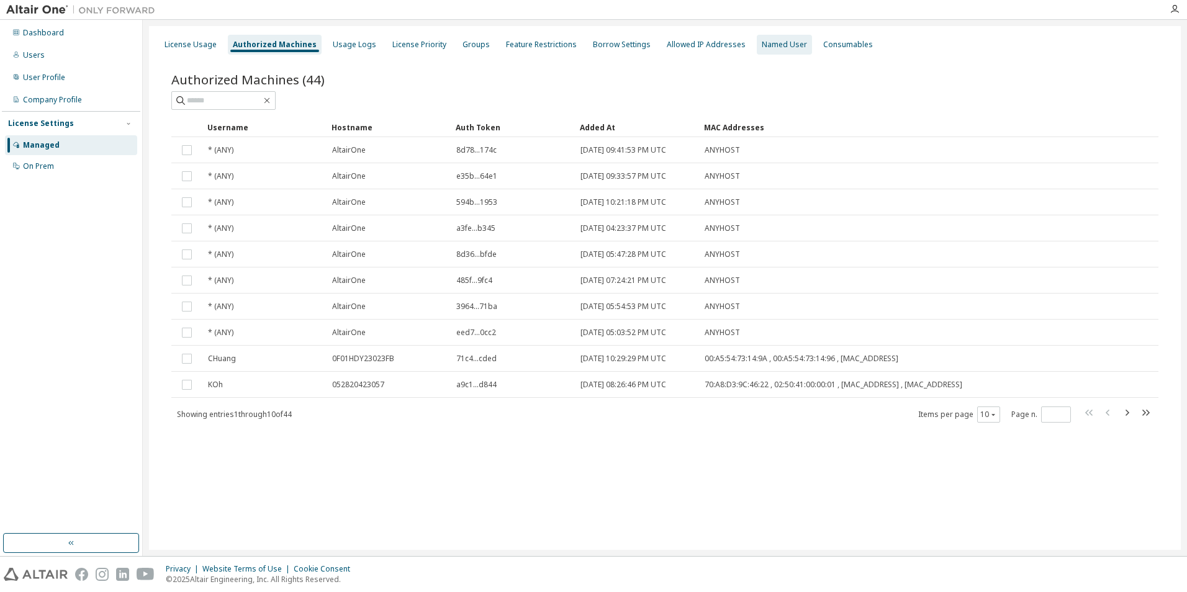
click at [761, 41] on div "Named User" at bounding box center [783, 45] width 45 height 10
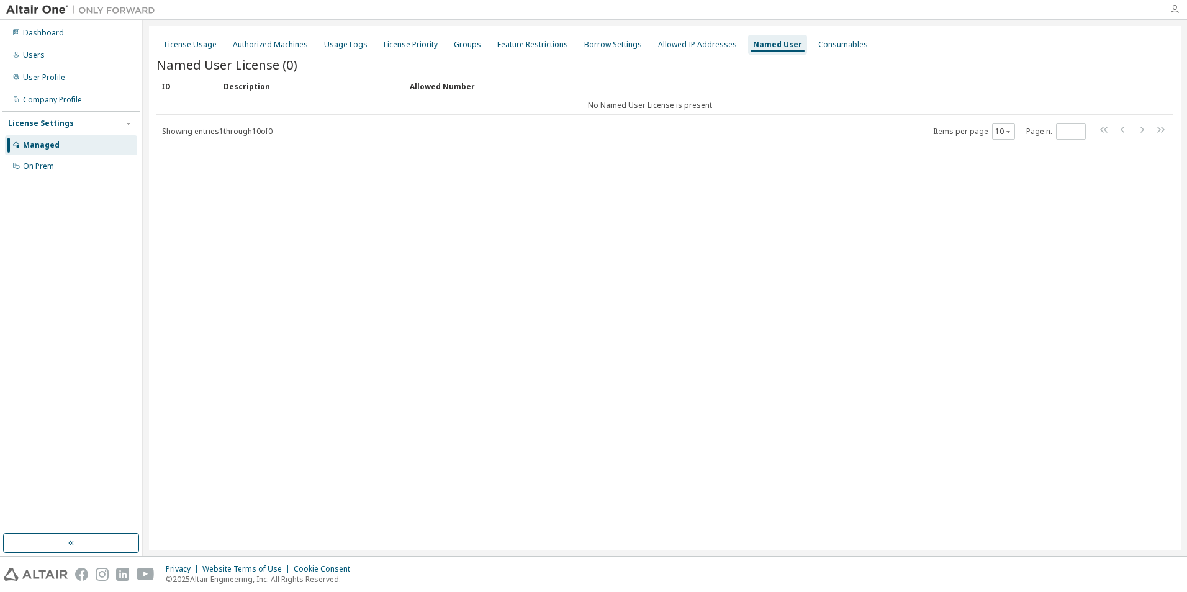
click at [1176, 13] on icon "button" at bounding box center [1174, 9] width 10 height 10
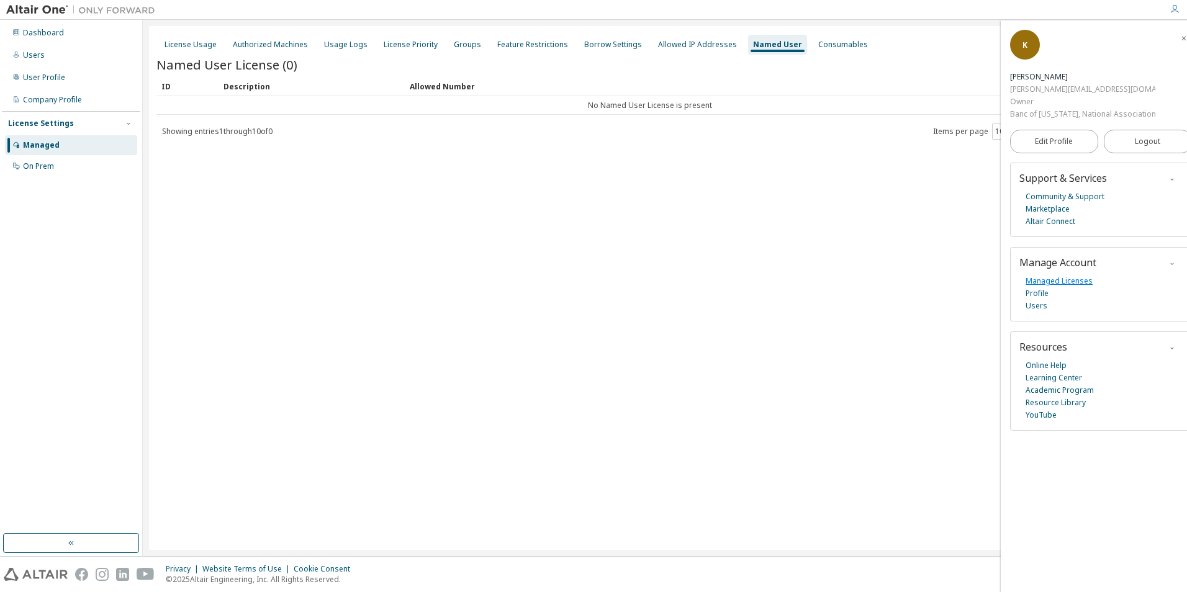
click at [1067, 281] on link "Managed Licenses" at bounding box center [1058, 281] width 67 height 12
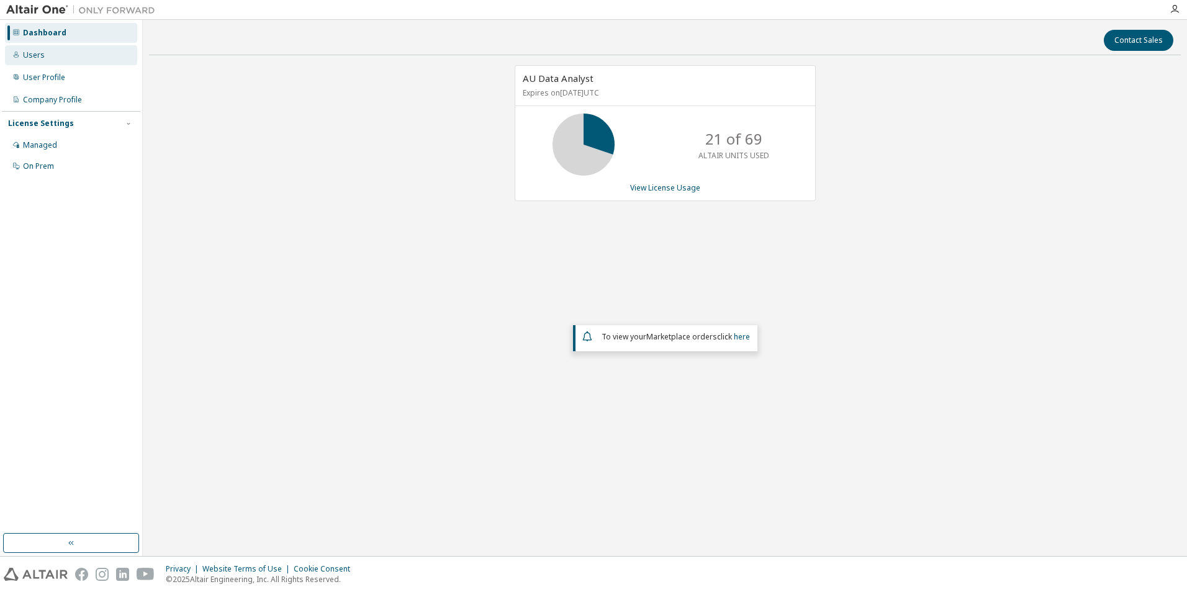
click at [32, 51] on div "Users" at bounding box center [34, 55] width 22 height 10
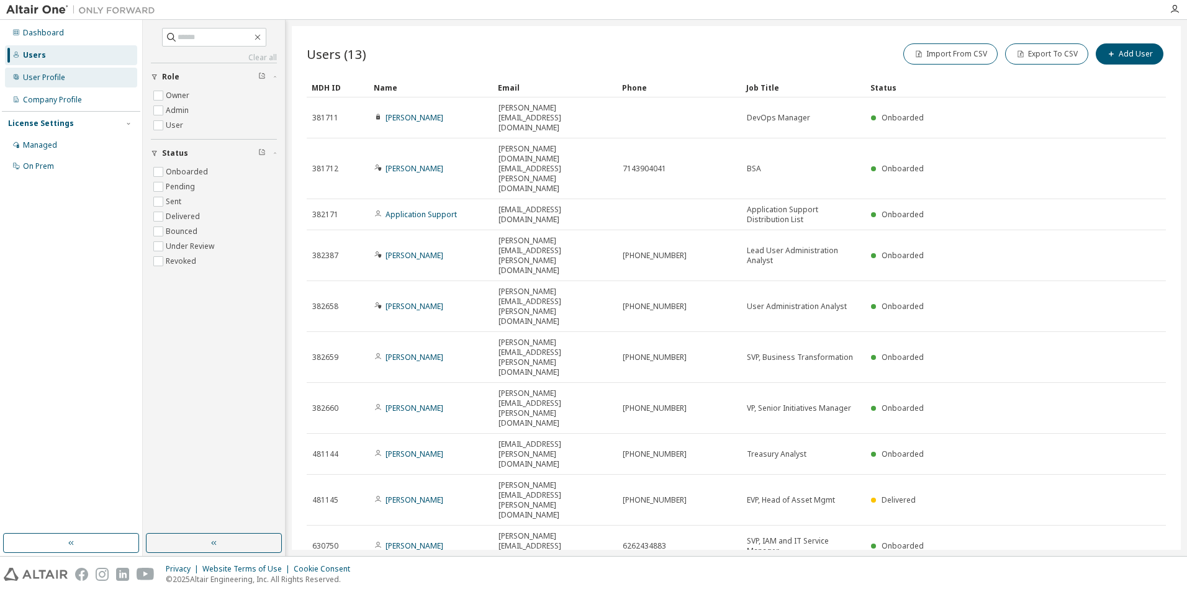
click at [53, 73] on div "User Profile" at bounding box center [44, 78] width 42 height 10
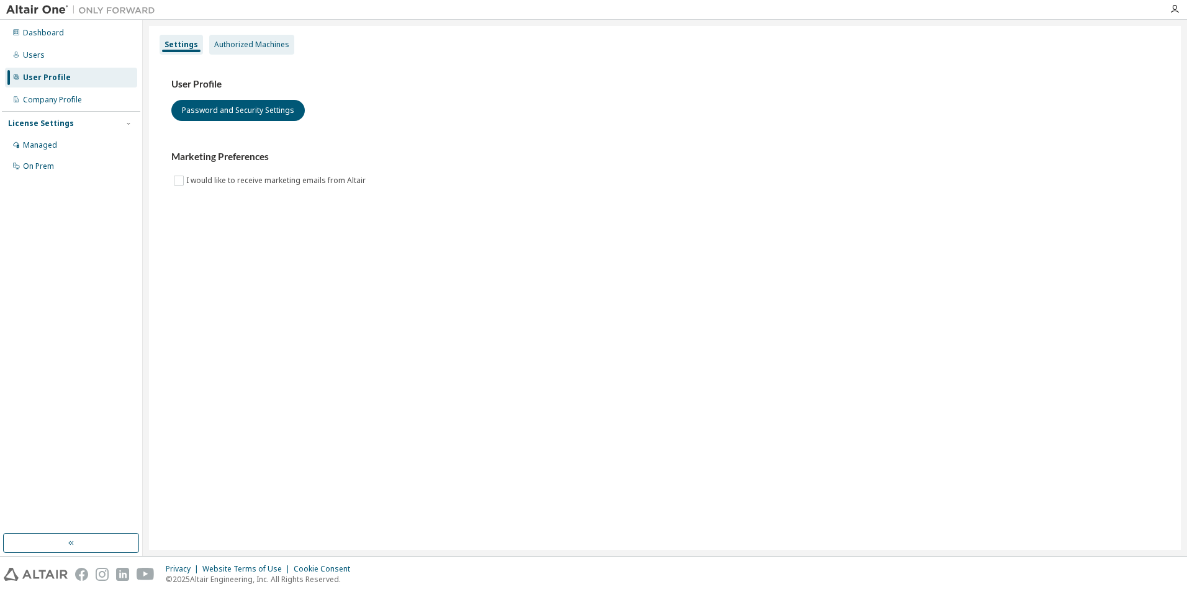
click at [248, 45] on div "Authorized Machines" at bounding box center [251, 45] width 75 height 10
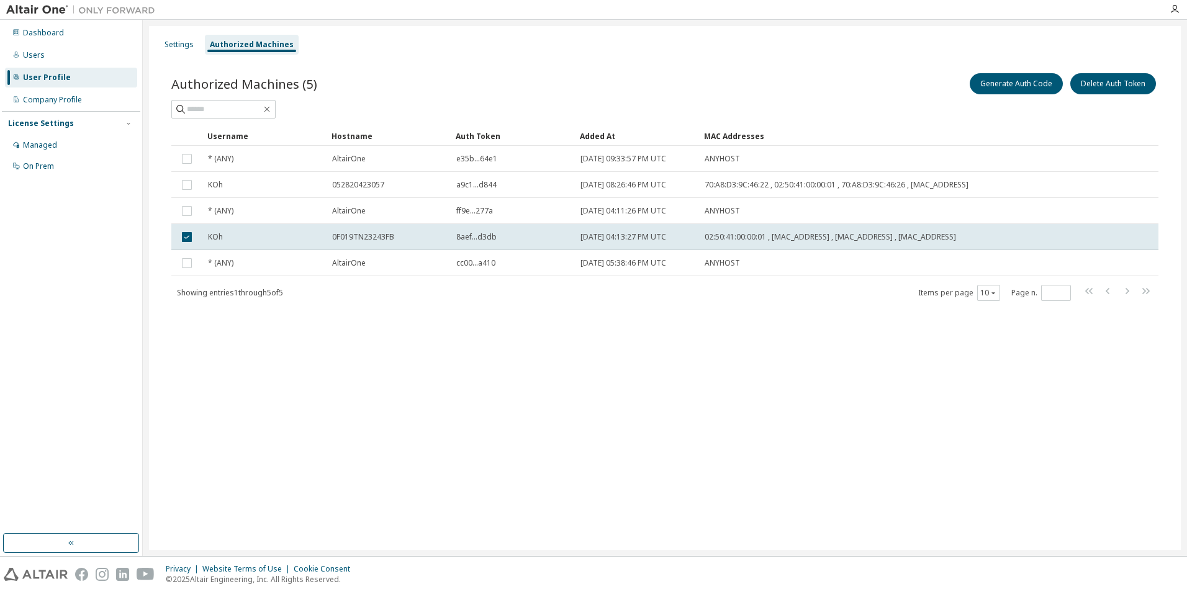
click at [689, 423] on div "Settings Authorized Machines Authorized Machines (5) Generate Auth Code Delete …" at bounding box center [664, 288] width 1031 height 524
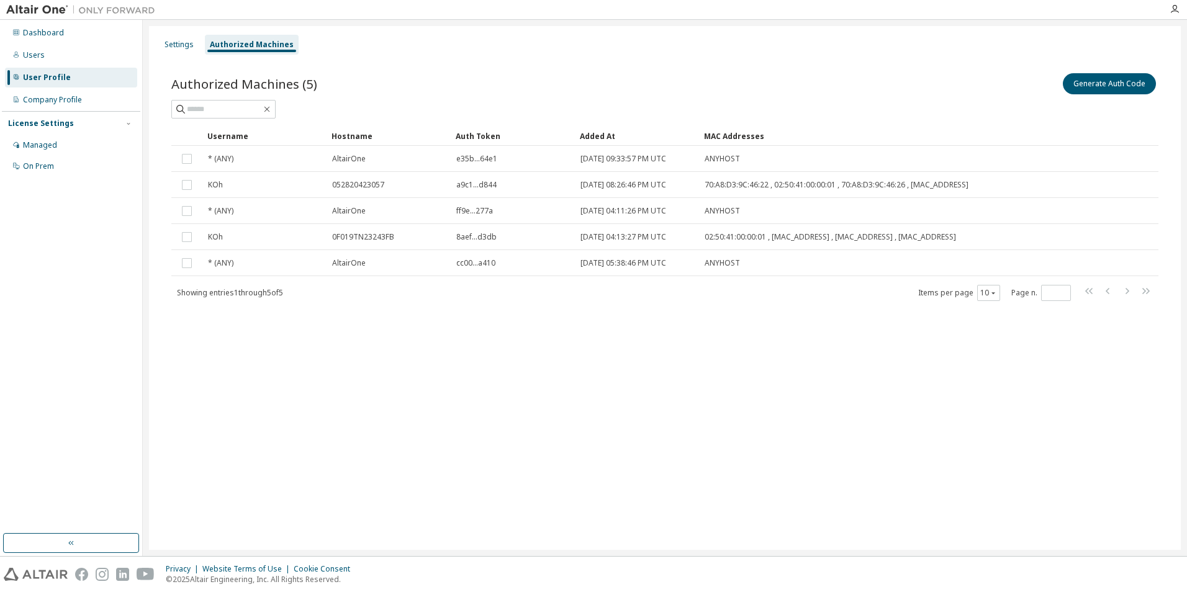
click at [402, 380] on div "Settings Authorized Machines Authorized Machines (5) Generate Auth Code Clear L…" at bounding box center [664, 288] width 1031 height 524
click at [1116, 75] on button "Generate Auth Code" at bounding box center [1108, 83] width 93 height 21
